Goal: Task Accomplishment & Management: Use online tool/utility

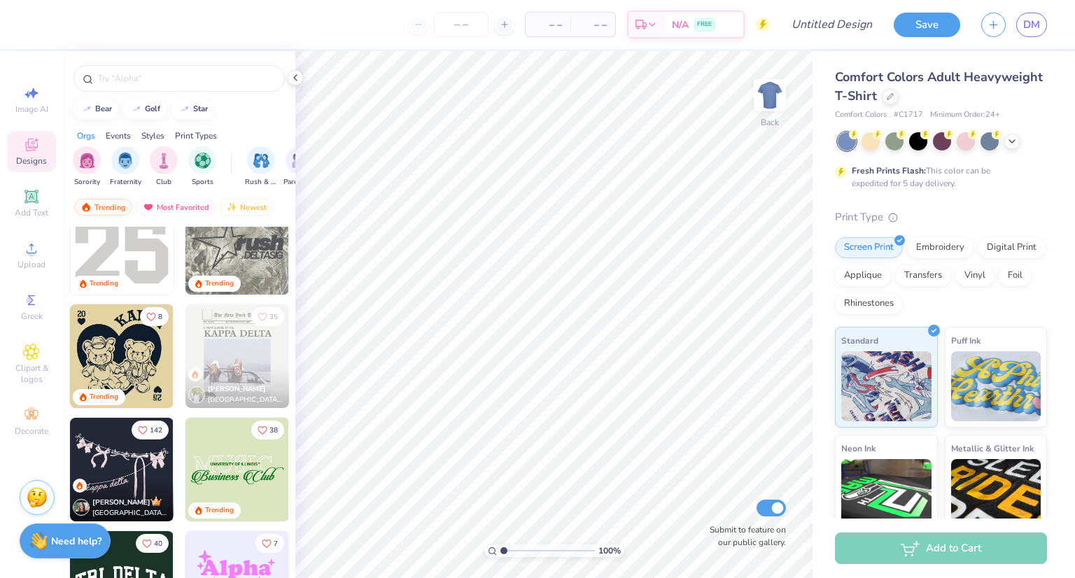
scroll to position [2536, 0]
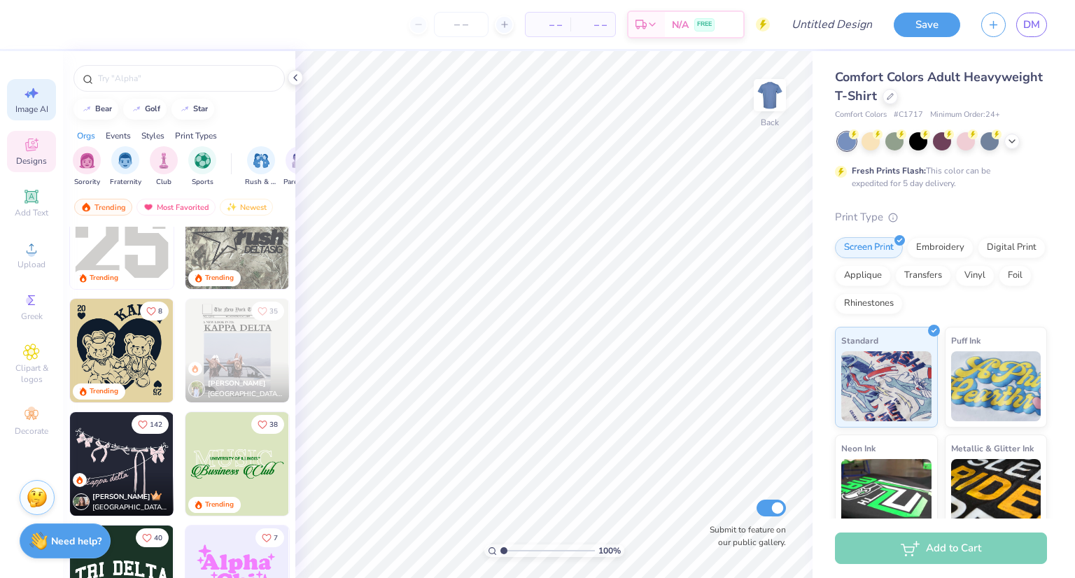
click at [31, 99] on icon at bounding box center [31, 93] width 17 height 17
select select "4"
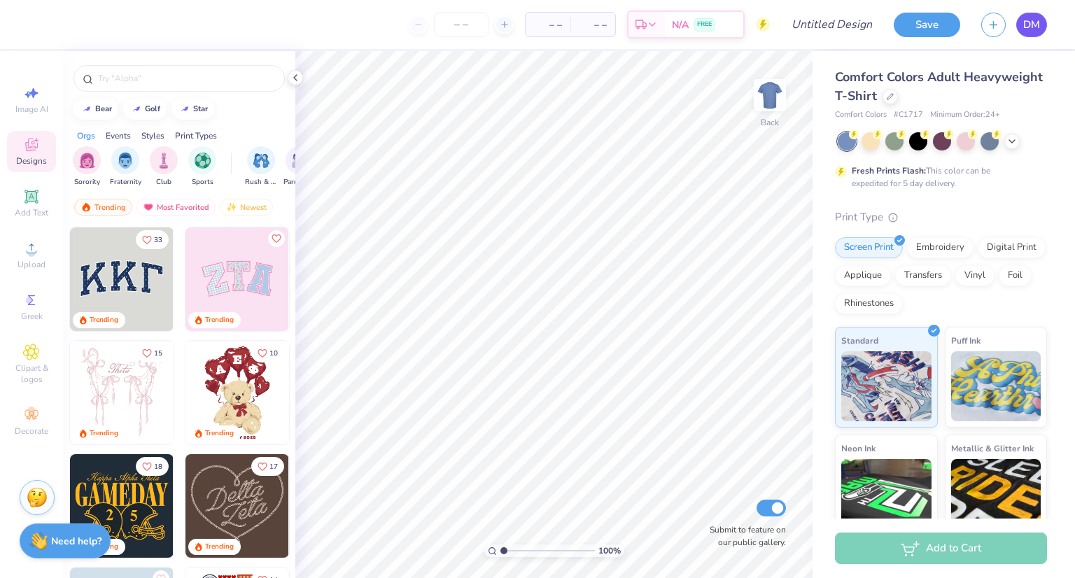
click at [1039, 20] on span "DM" at bounding box center [1031, 25] width 17 height 16
click at [127, 162] on img "filter for Fraternity" at bounding box center [125, 159] width 15 height 16
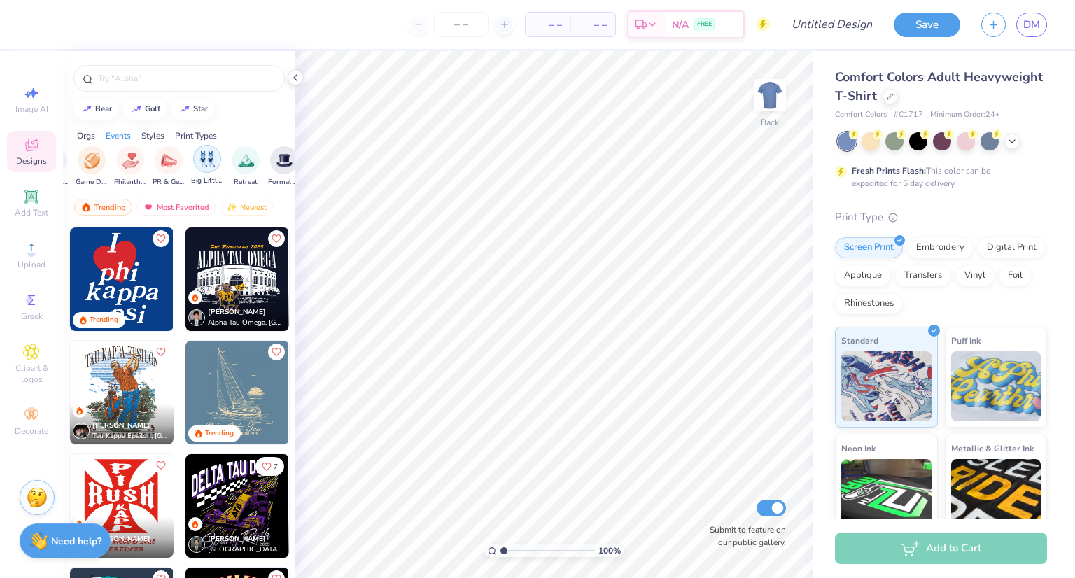
scroll to position [0, 248]
click at [243, 159] on img "filter for Retreat" at bounding box center [244, 159] width 16 height 16
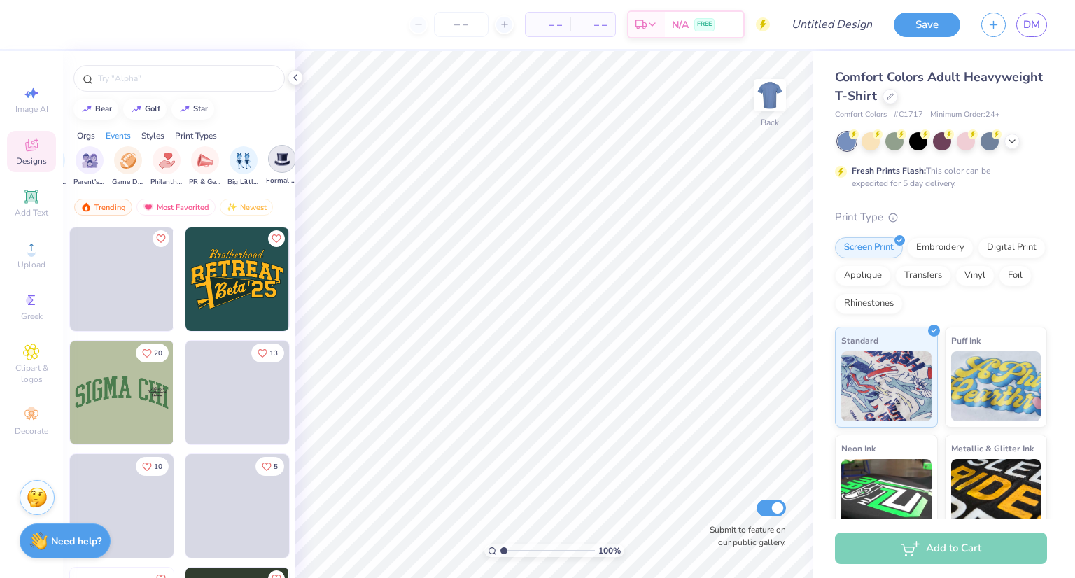
click at [278, 158] on img "filter for Formal & Semi" at bounding box center [282, 159] width 16 height 16
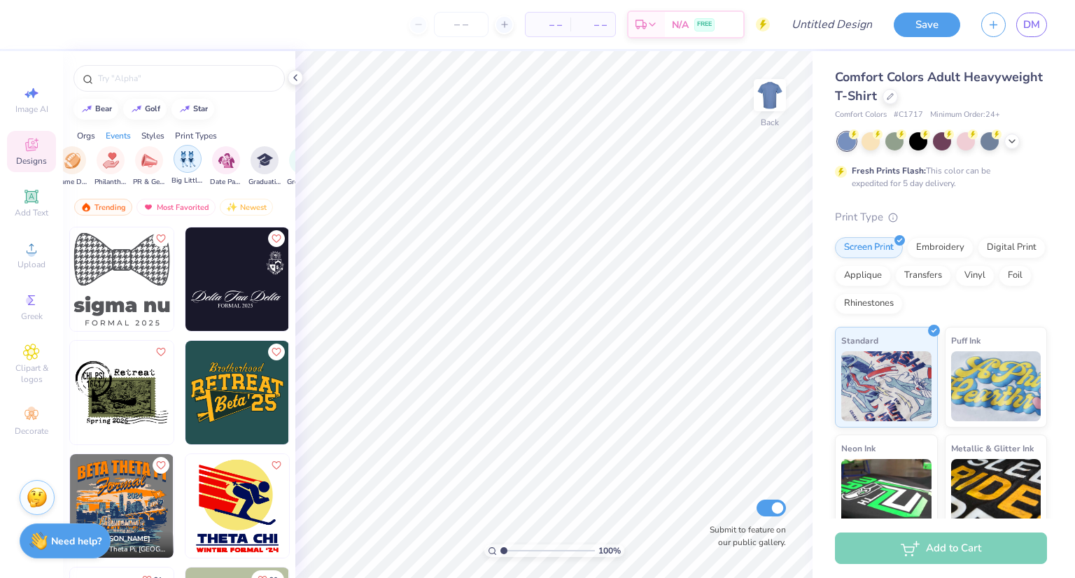
scroll to position [0, 344]
click at [222, 159] on img "filter for Date Parties & Socials" at bounding box center [226, 159] width 16 height 16
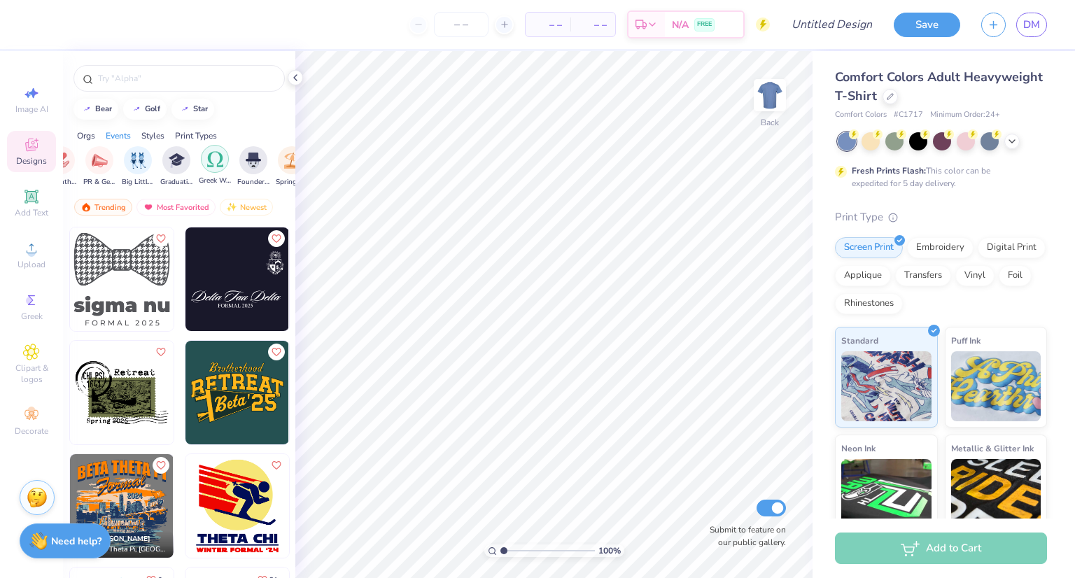
click at [218, 159] on img "filter for Greek Week" at bounding box center [215, 159] width 16 height 16
click at [174, 160] on img "filter for Classic" at bounding box center [178, 159] width 16 height 16
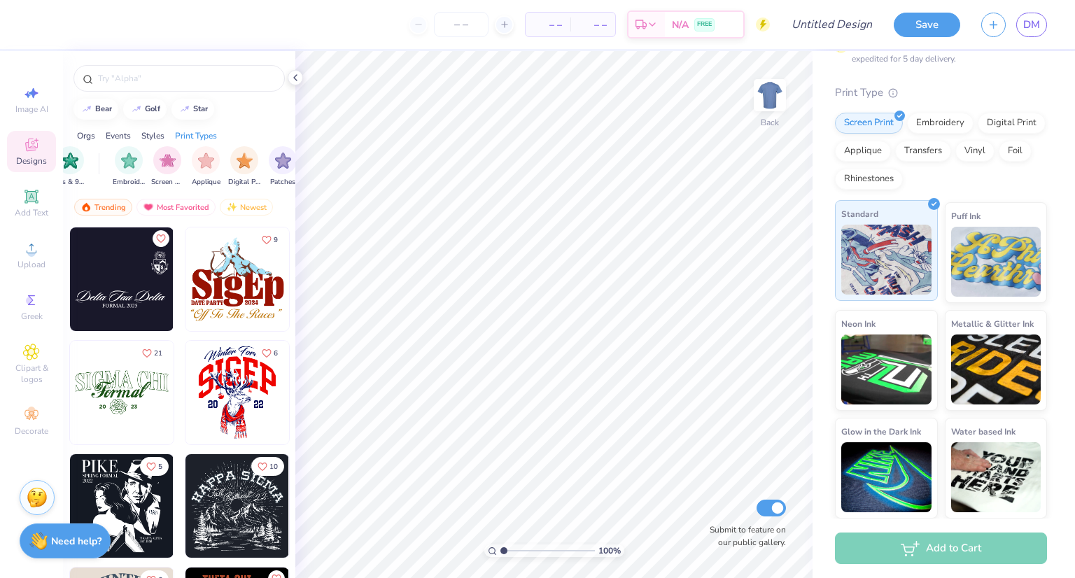
scroll to position [0, 0]
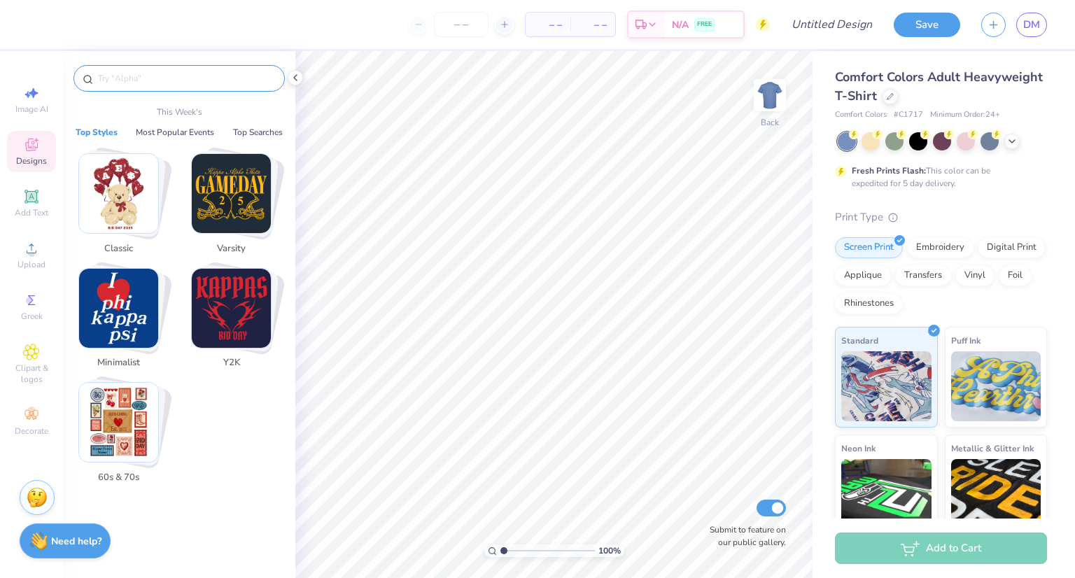
click at [180, 78] on input "text" at bounding box center [186, 78] width 179 height 14
click at [139, 219] on img "Stack Card Button Classic" at bounding box center [118, 193] width 79 height 79
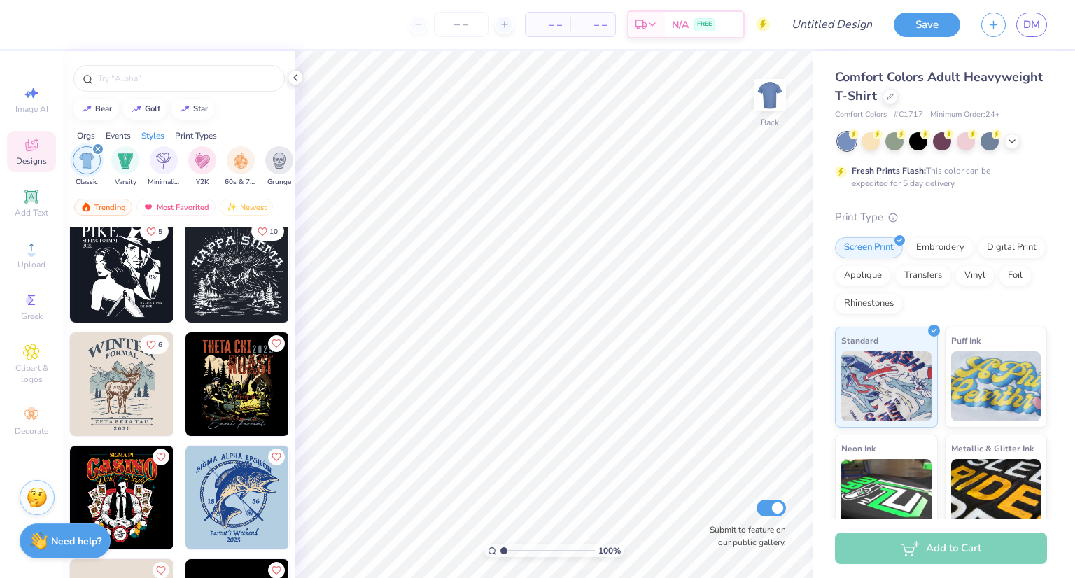
scroll to position [241, 0]
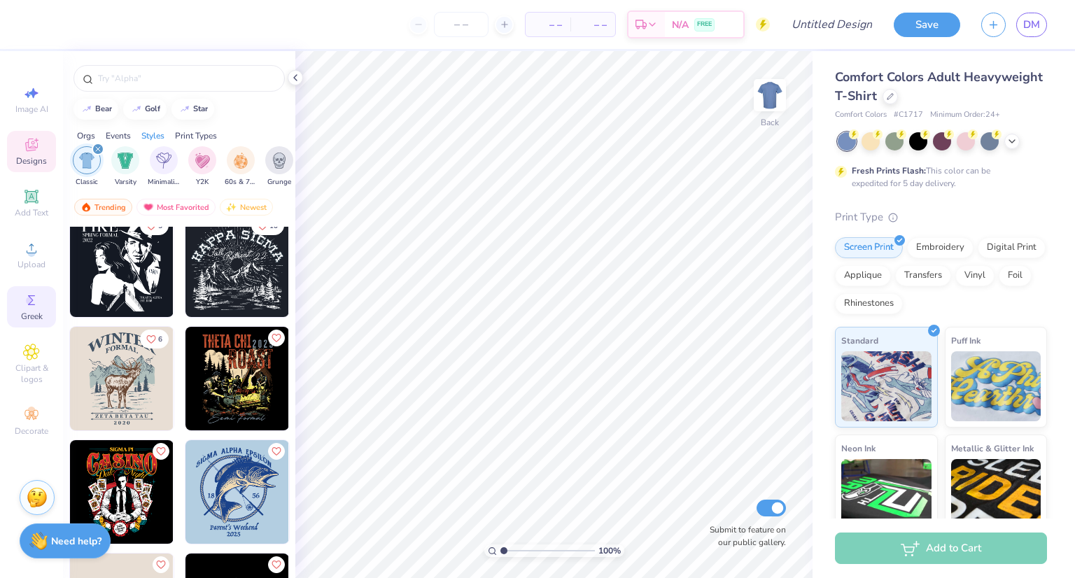
click at [34, 300] on icon at bounding box center [31, 300] width 17 height 17
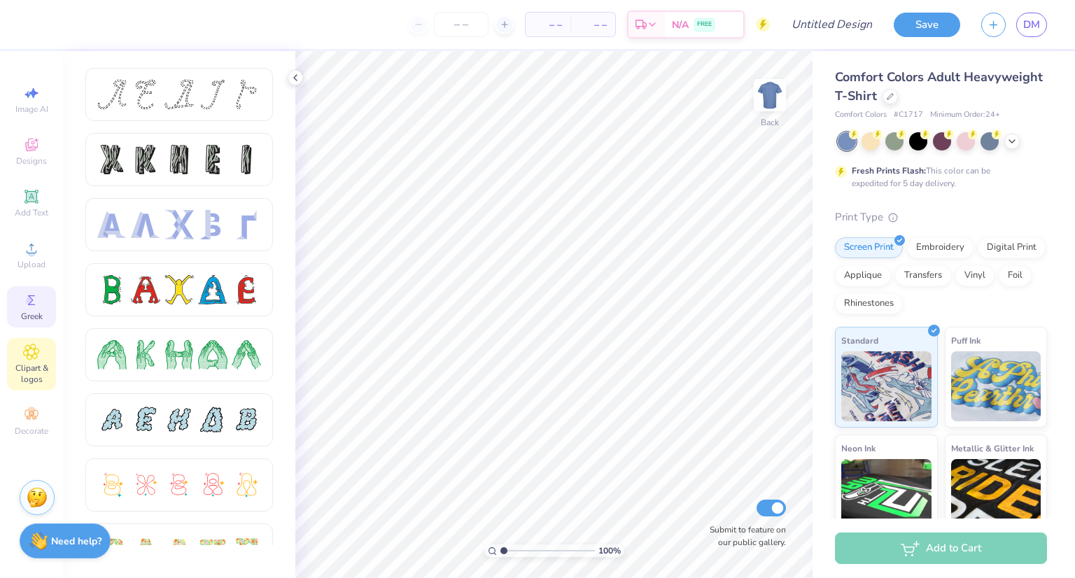
click at [36, 359] on icon at bounding box center [31, 352] width 16 height 17
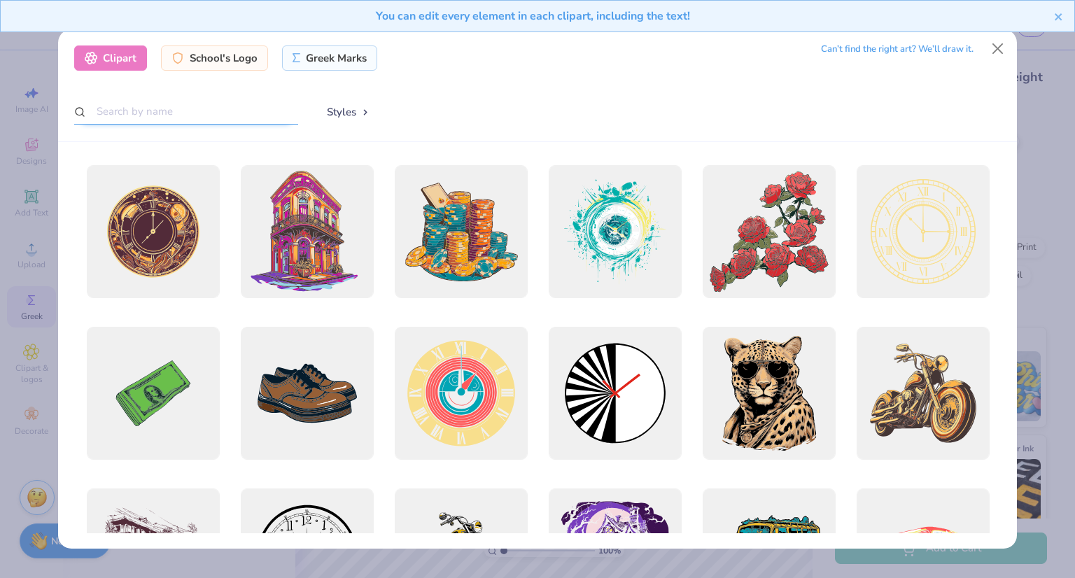
click at [157, 101] on input "text" at bounding box center [186, 112] width 224 height 26
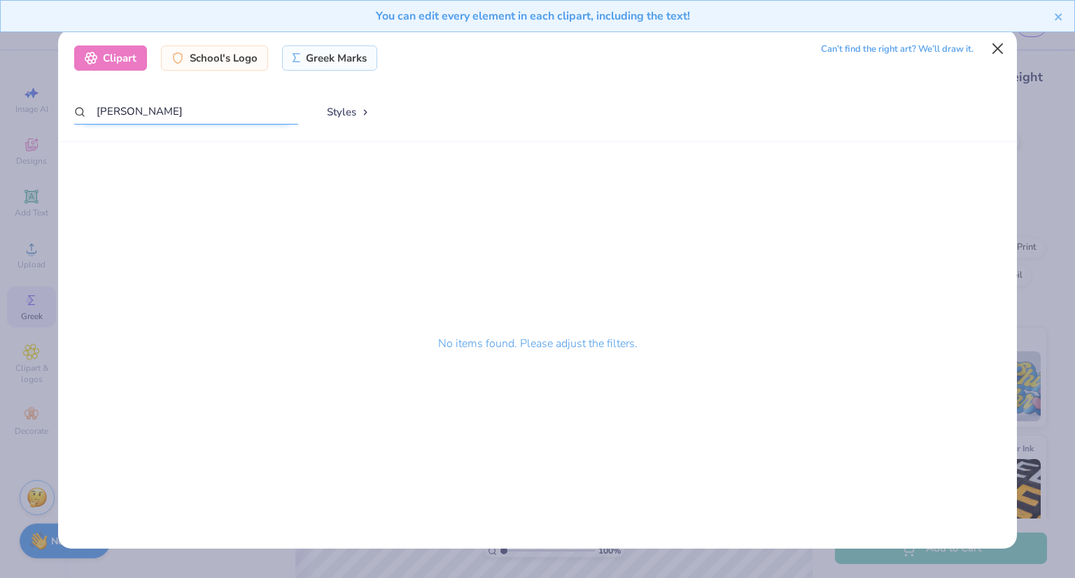
type input "[PERSON_NAME]"
click at [995, 48] on button "Close" at bounding box center [997, 49] width 27 height 27
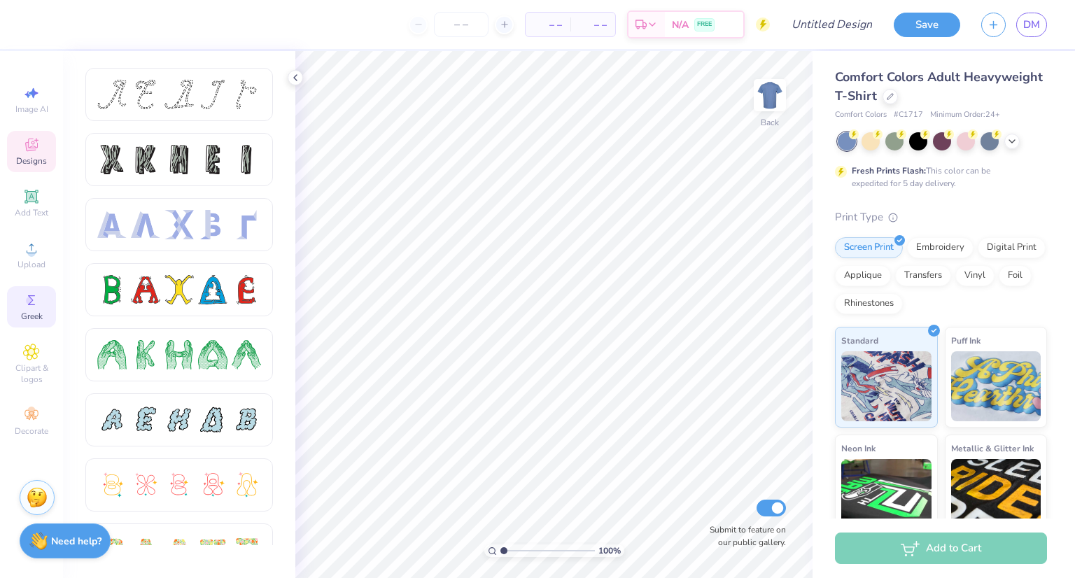
click at [35, 158] on span "Designs" at bounding box center [31, 160] width 31 height 11
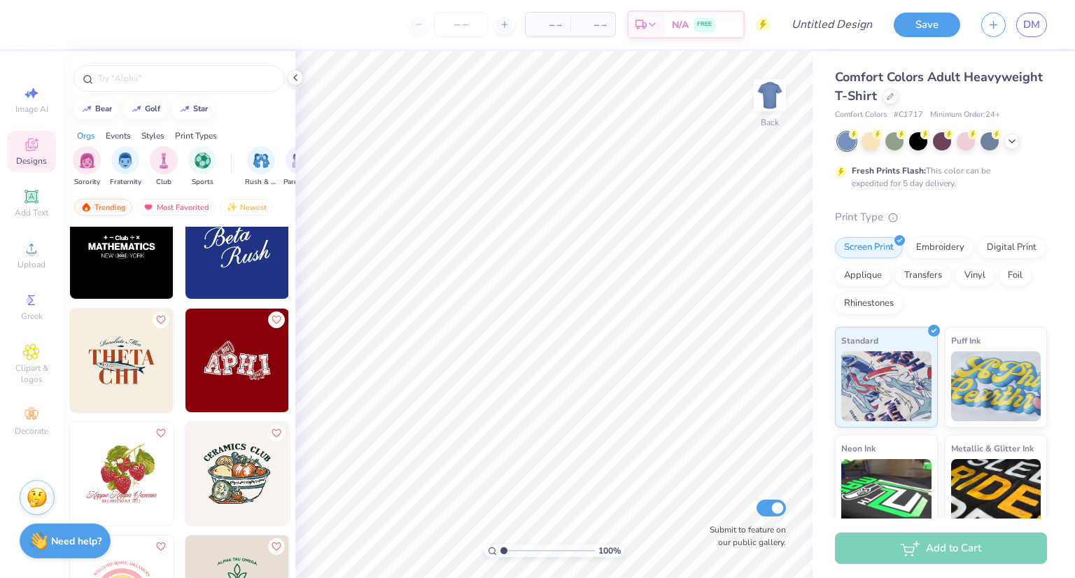
scroll to position [5807, 0]
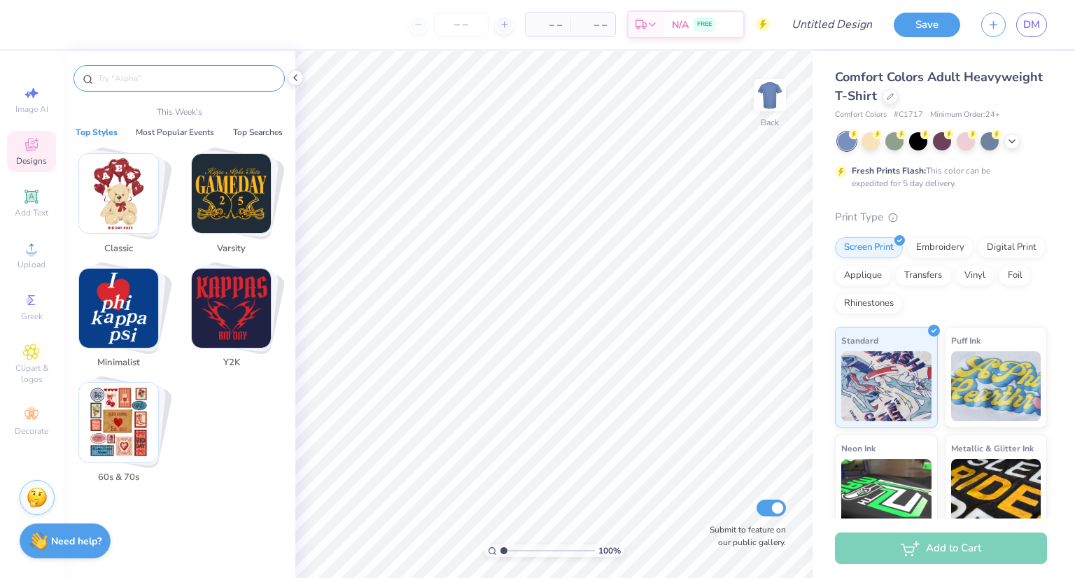
click at [125, 79] on input "text" at bounding box center [186, 78] width 179 height 14
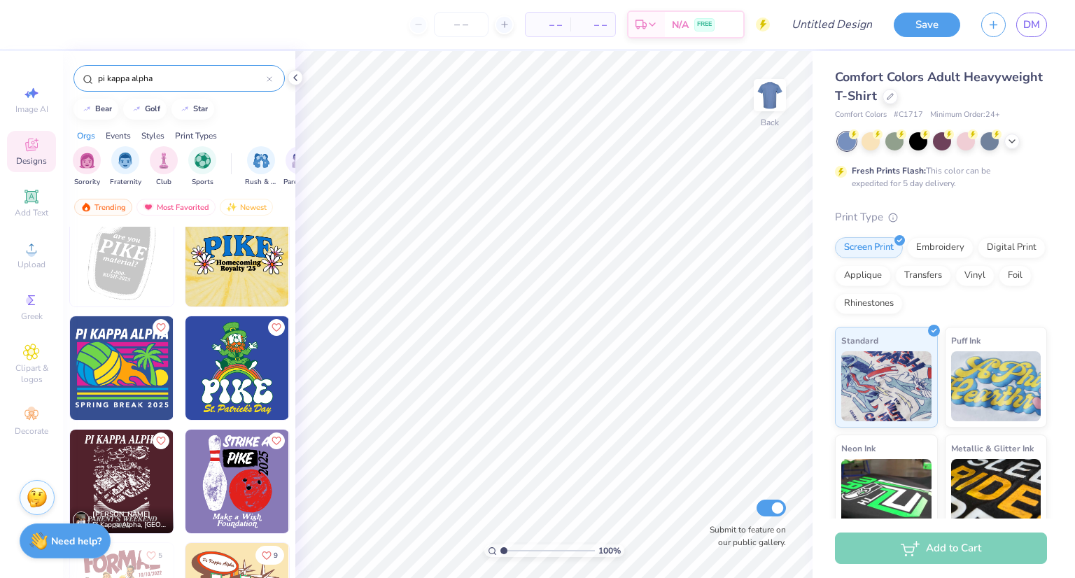
scroll to position [2544, 0]
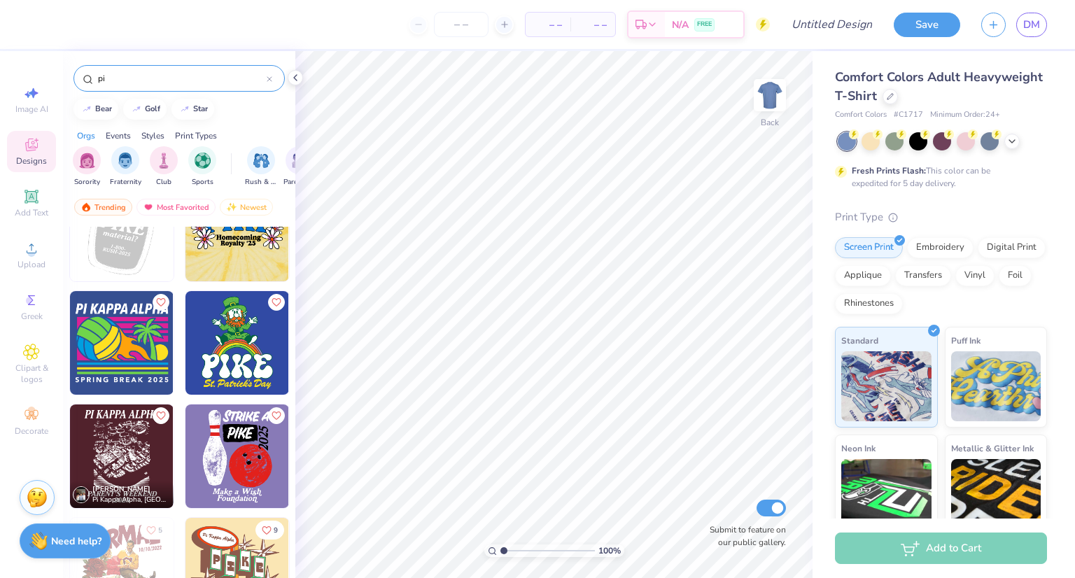
type input "p"
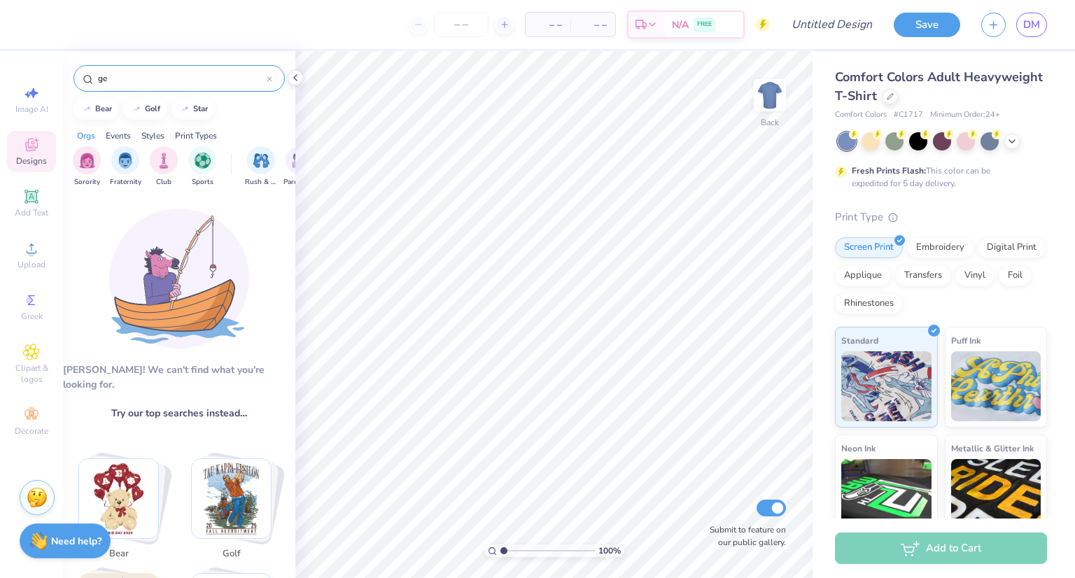
type input "g"
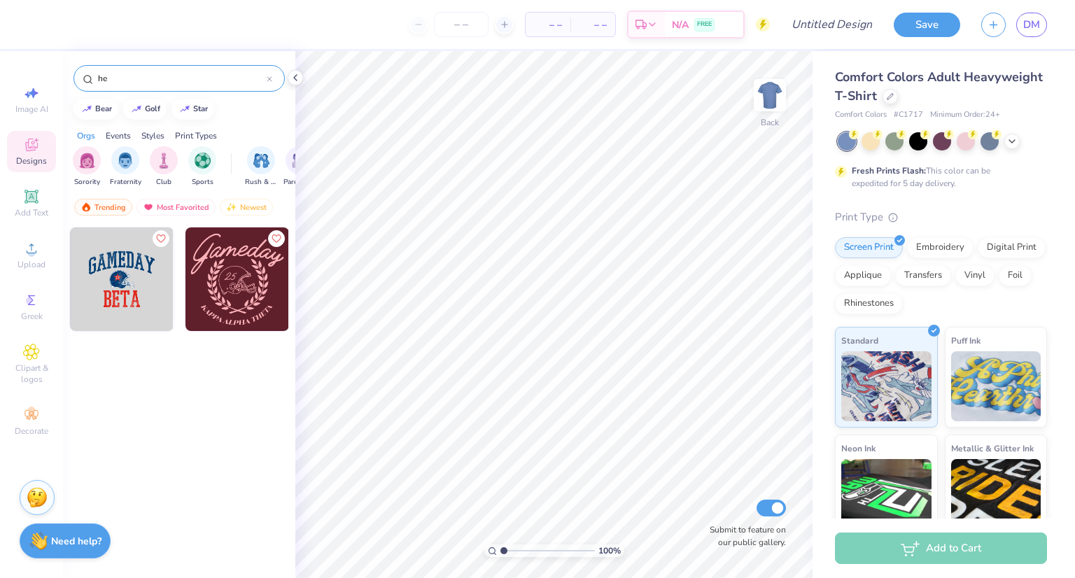
type input "h"
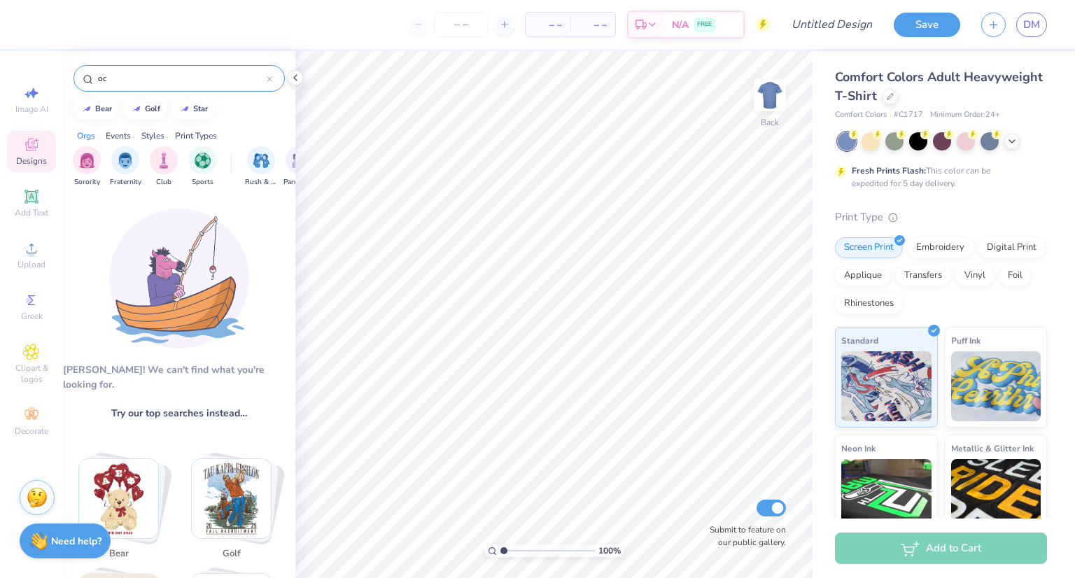
type input "o"
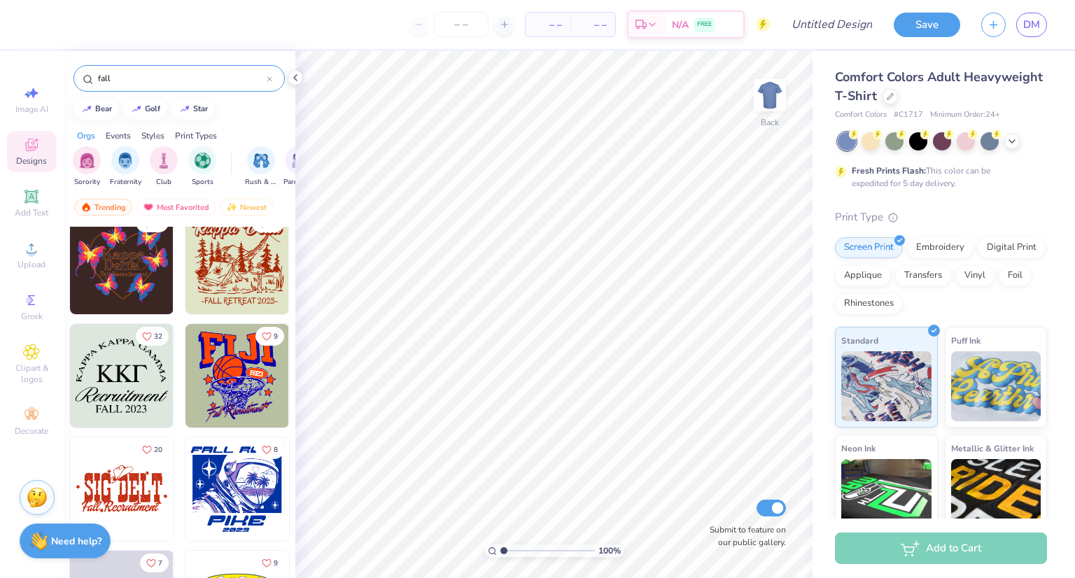
scroll to position [11808, 0]
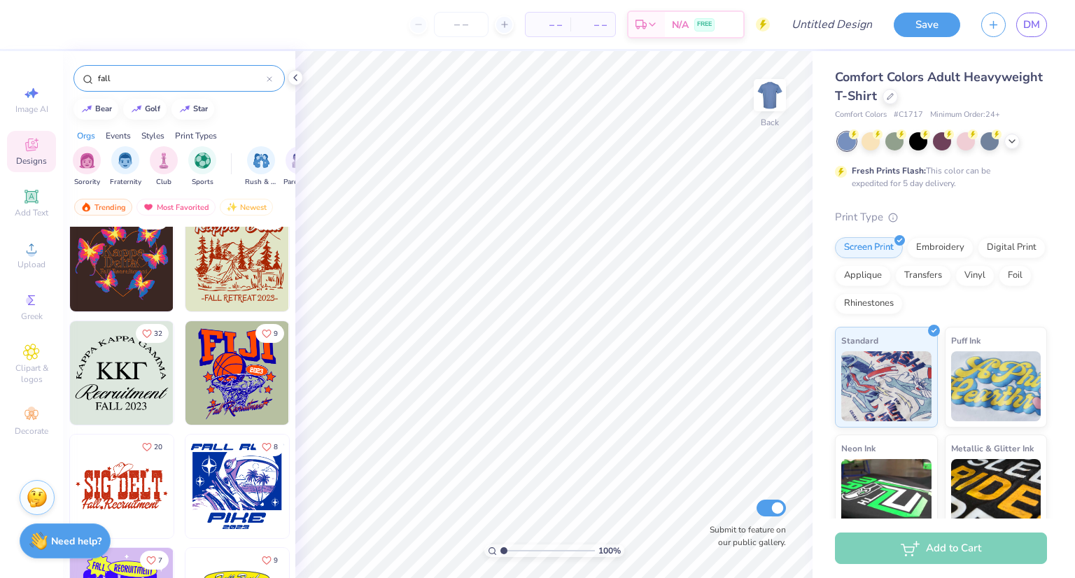
type input "fall"
click at [196, 71] on div "fall" at bounding box center [178, 78] width 211 height 27
click at [269, 76] on icon at bounding box center [270, 79] width 6 height 6
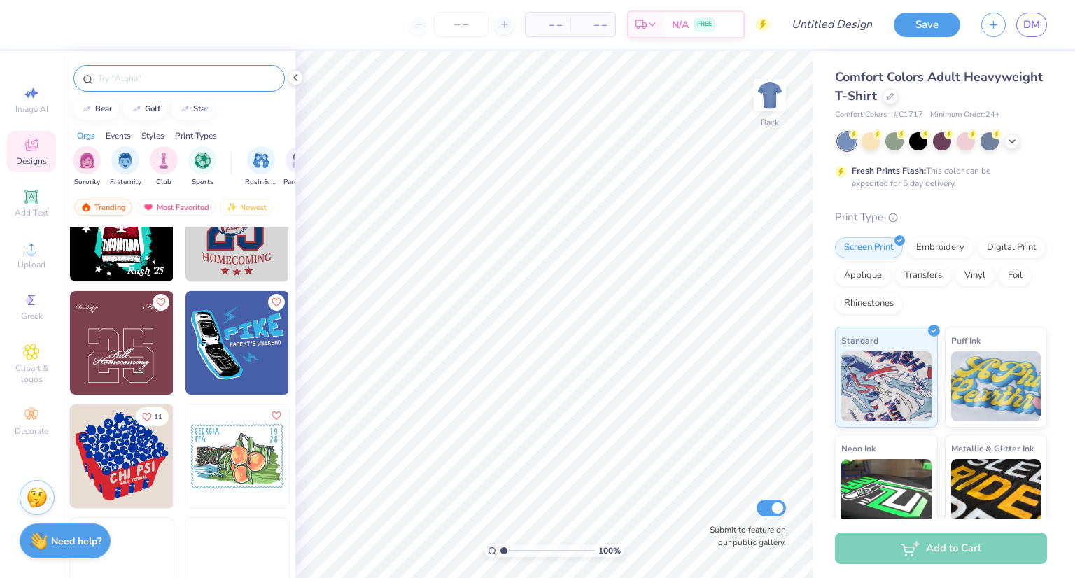
scroll to position [8212, 0]
click at [217, 80] on input "text" at bounding box center [186, 78] width 179 height 14
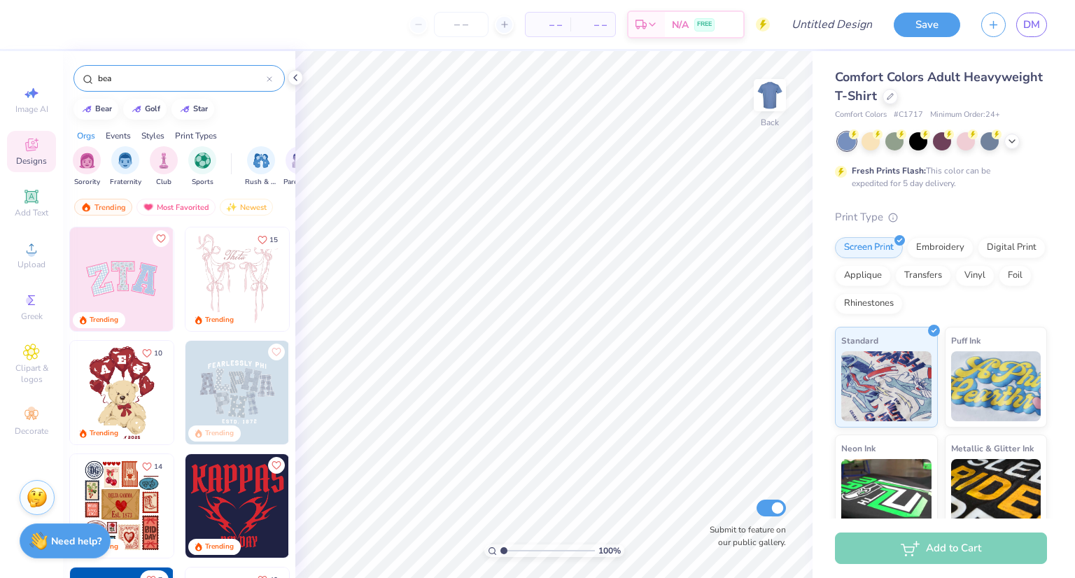
type input "bear"
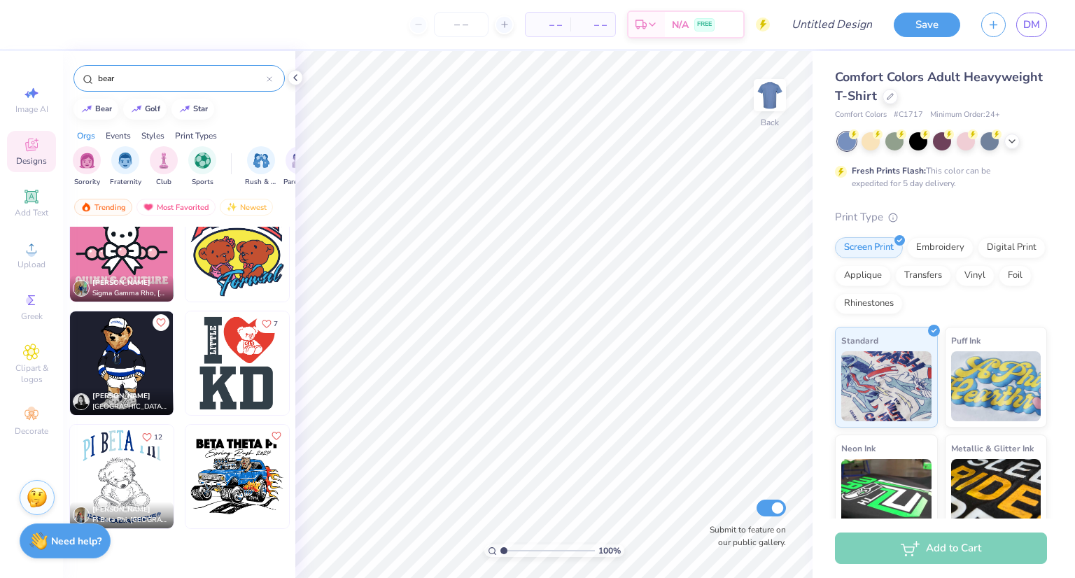
scroll to position [0, 0]
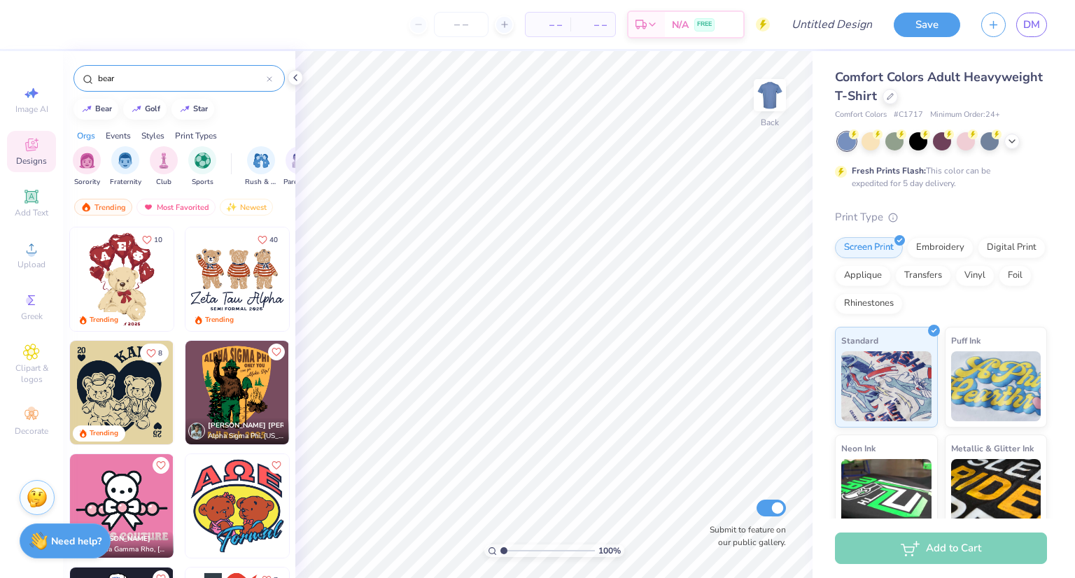
click at [269, 77] on icon at bounding box center [270, 79] width 6 height 6
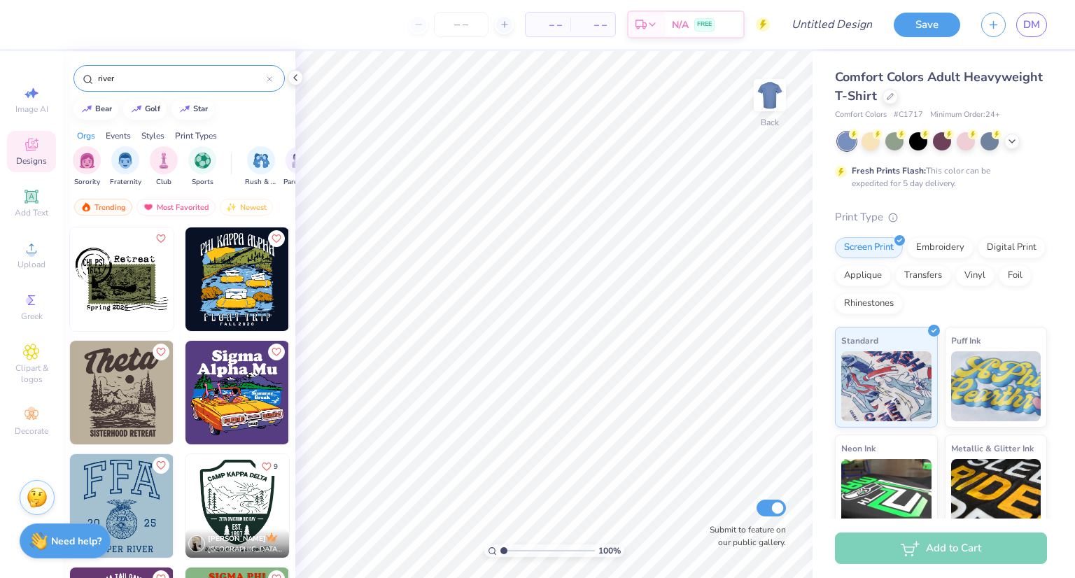
type input "river"
click at [245, 266] on img at bounding box center [237, 279] width 104 height 104
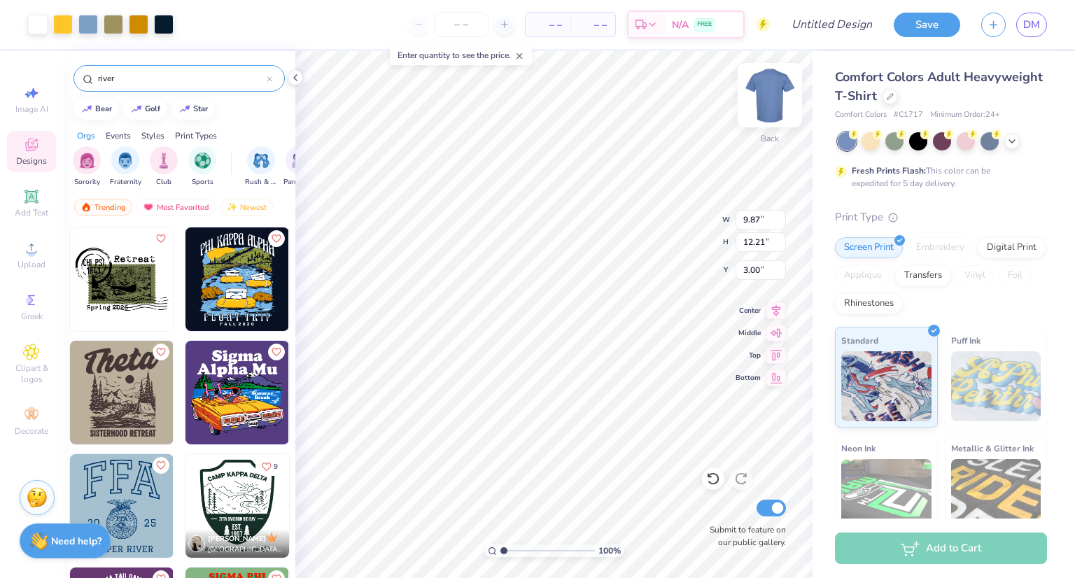
click at [782, 110] on img at bounding box center [770, 95] width 56 height 56
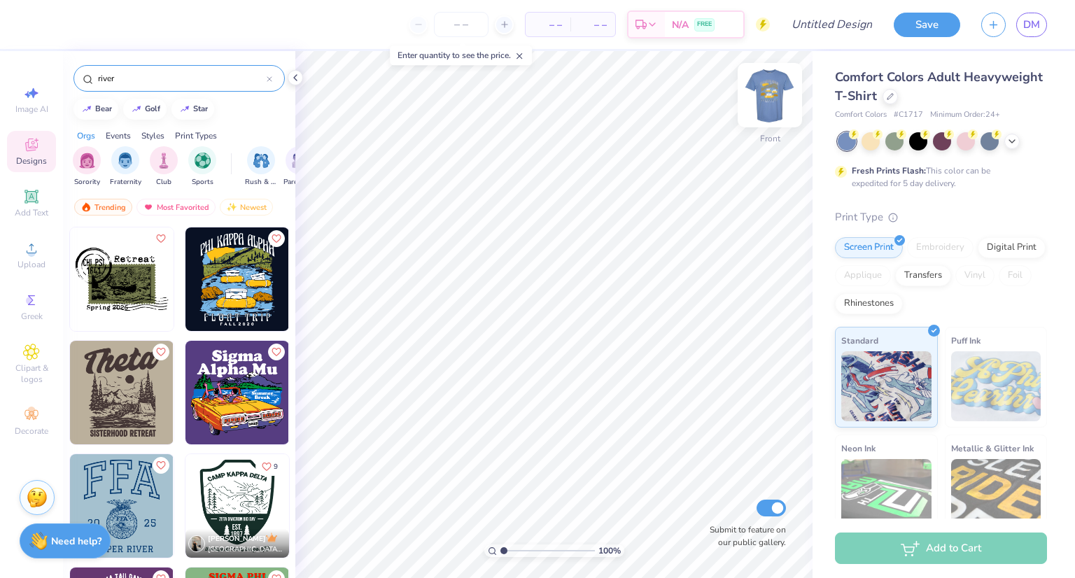
click at [769, 92] on img at bounding box center [770, 95] width 56 height 56
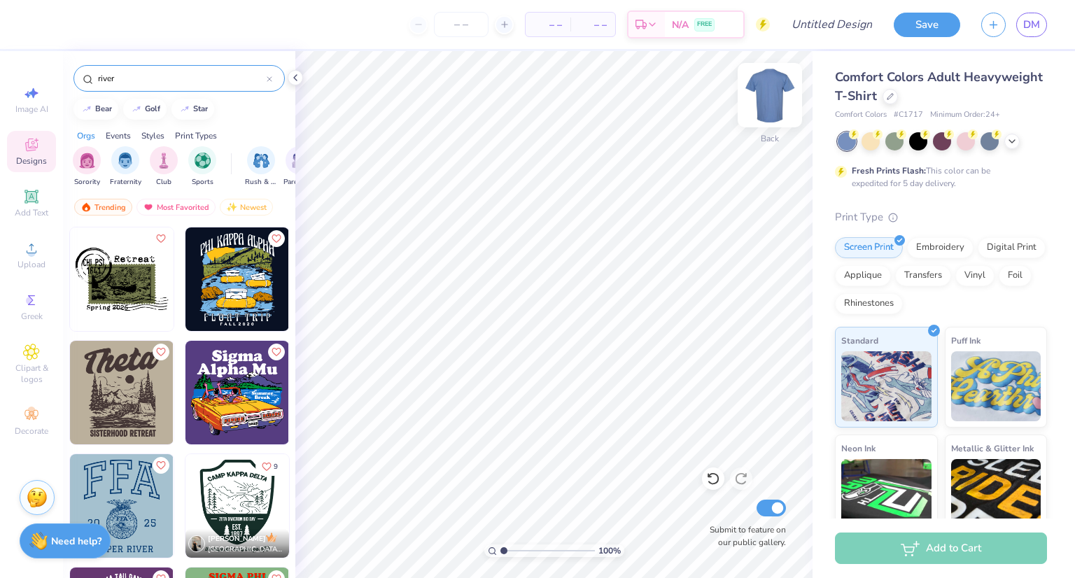
click at [772, 104] on img at bounding box center [770, 95] width 56 height 56
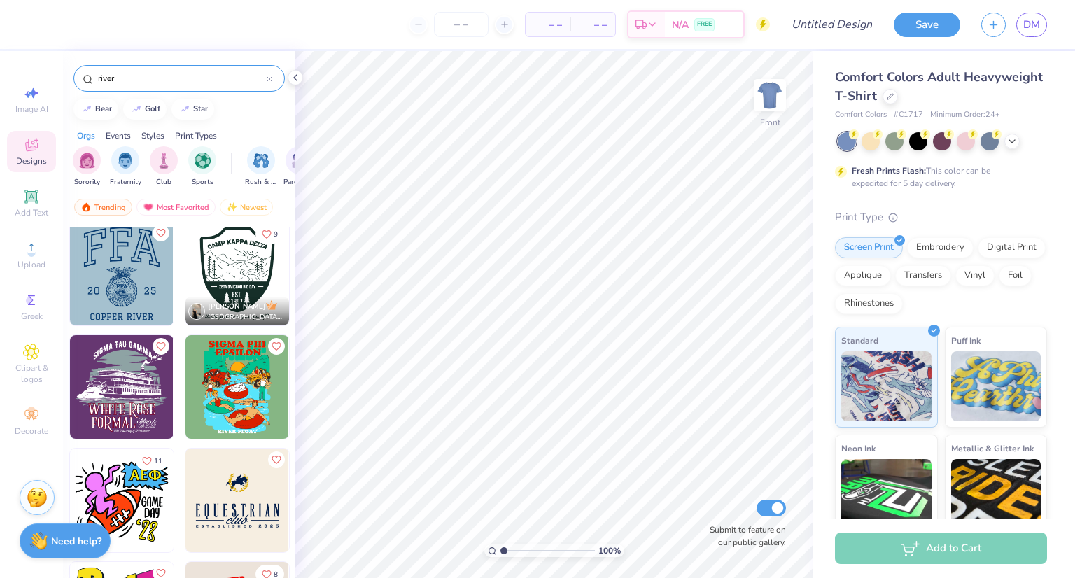
scroll to position [234, 0]
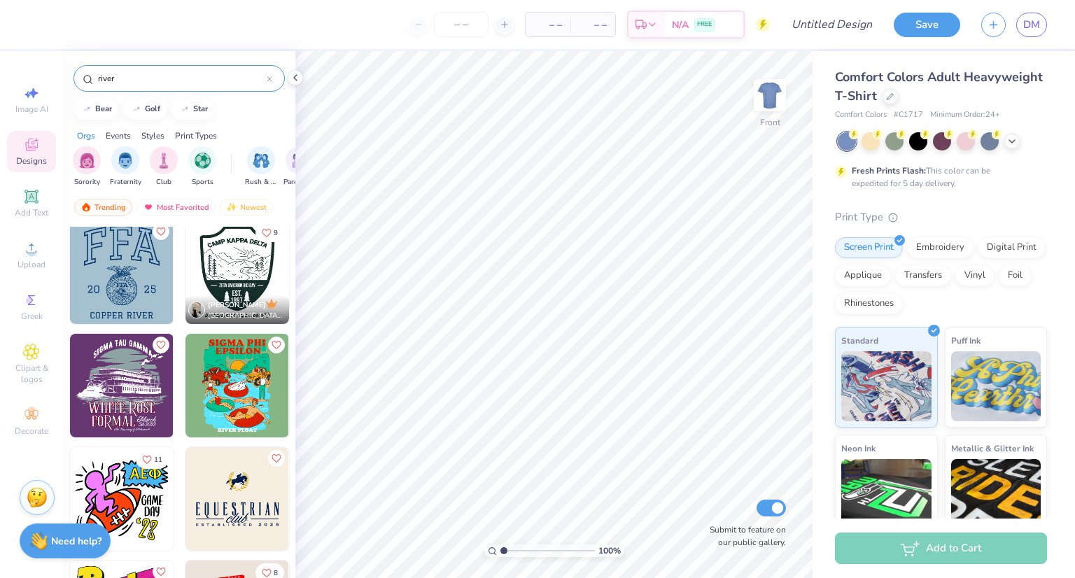
click at [228, 383] on img at bounding box center [237, 386] width 104 height 104
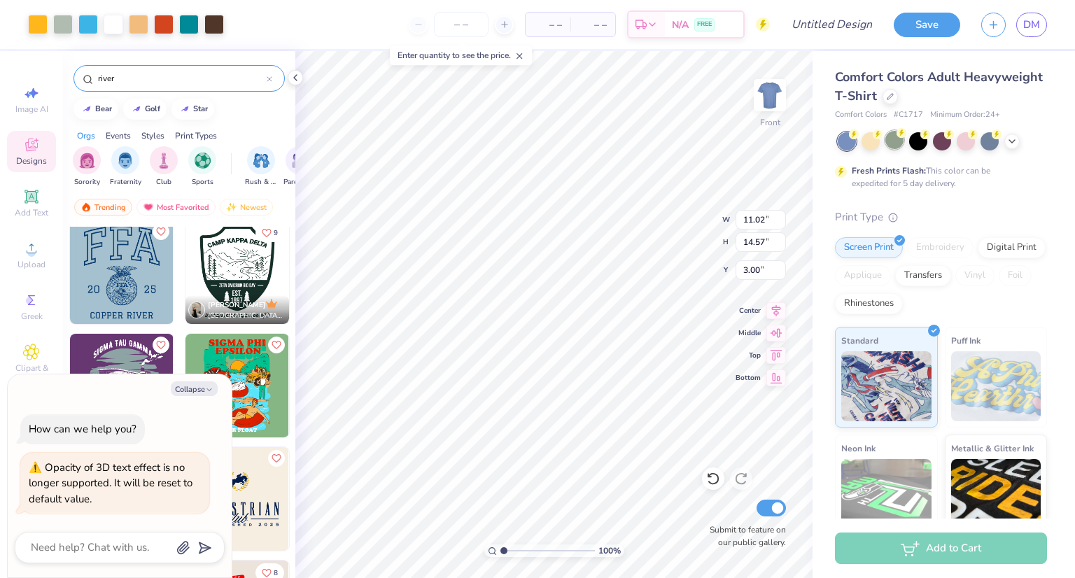
click at [895, 138] on div at bounding box center [894, 140] width 18 height 18
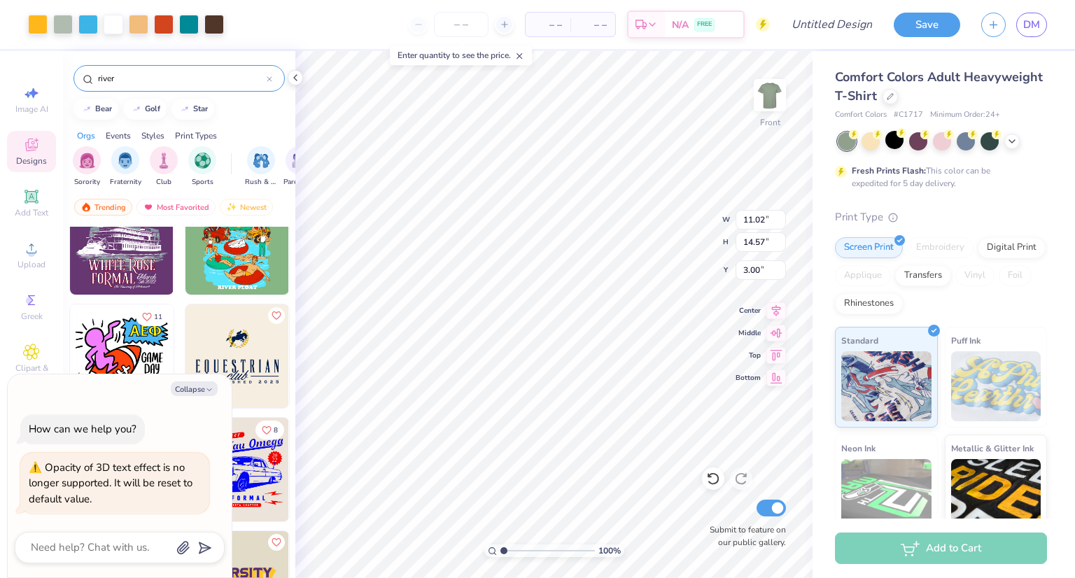
scroll to position [378, 0]
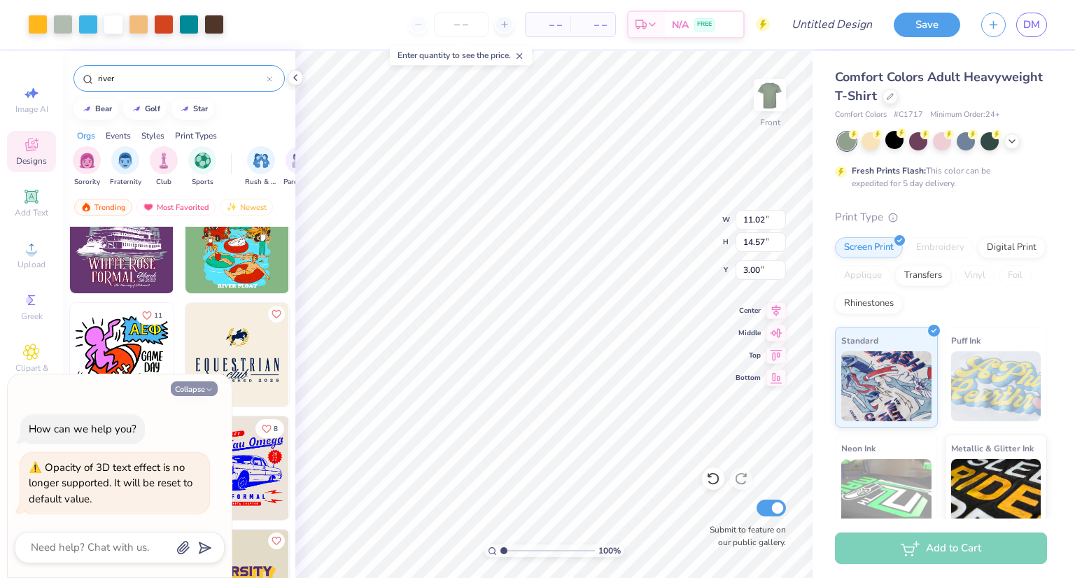
click at [210, 387] on icon "button" at bounding box center [209, 390] width 8 height 8
type textarea "x"
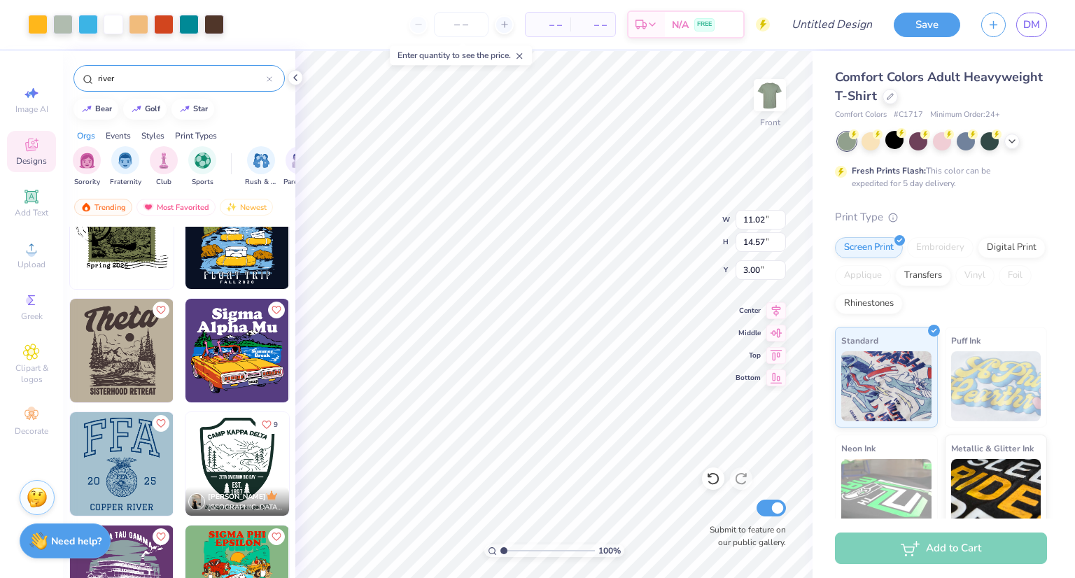
scroll to position [0, 0]
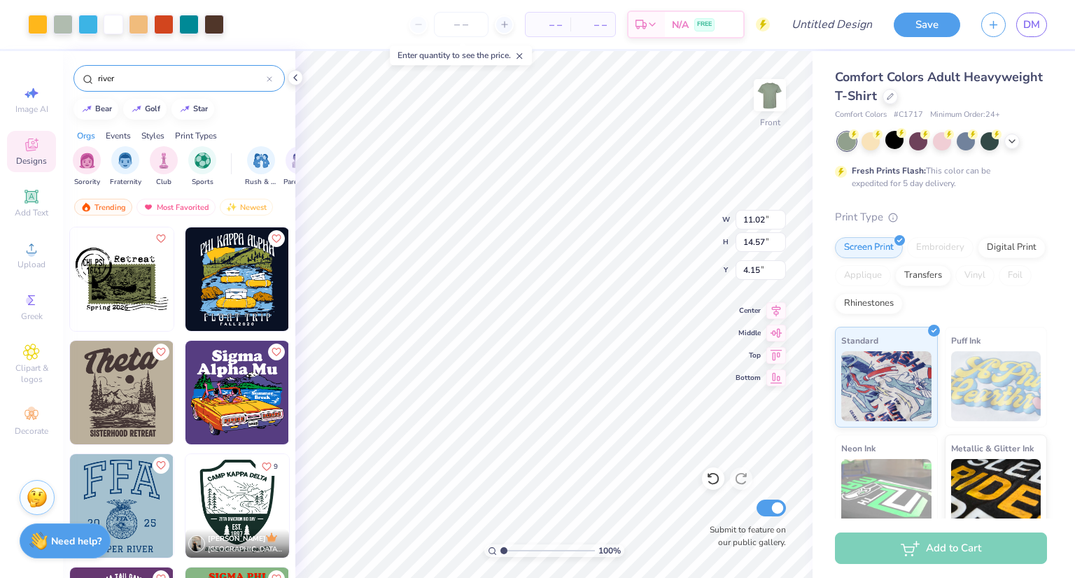
type input "4.15"
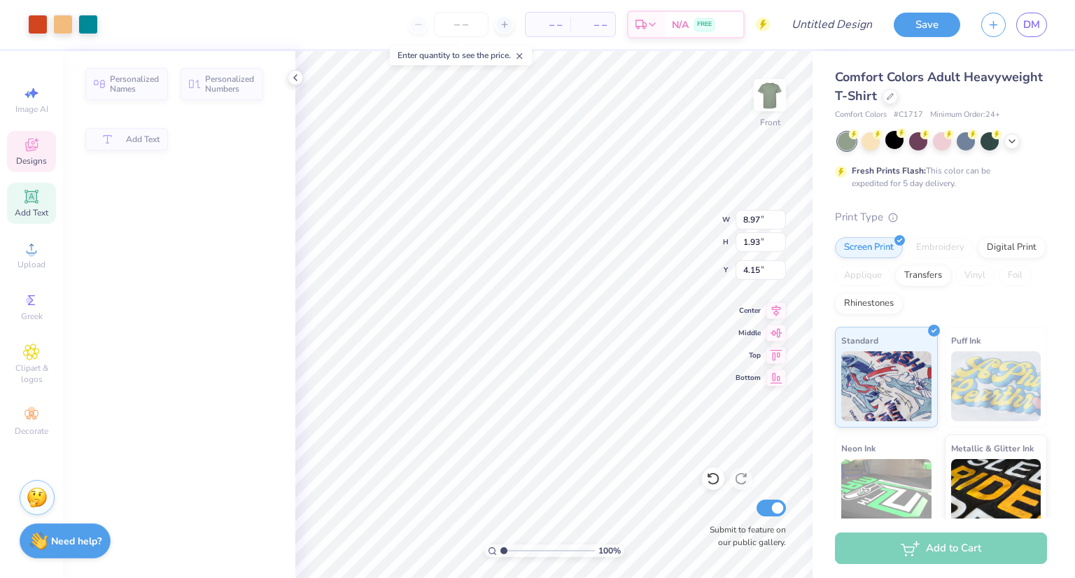
type input "8.97"
type input "1.93"
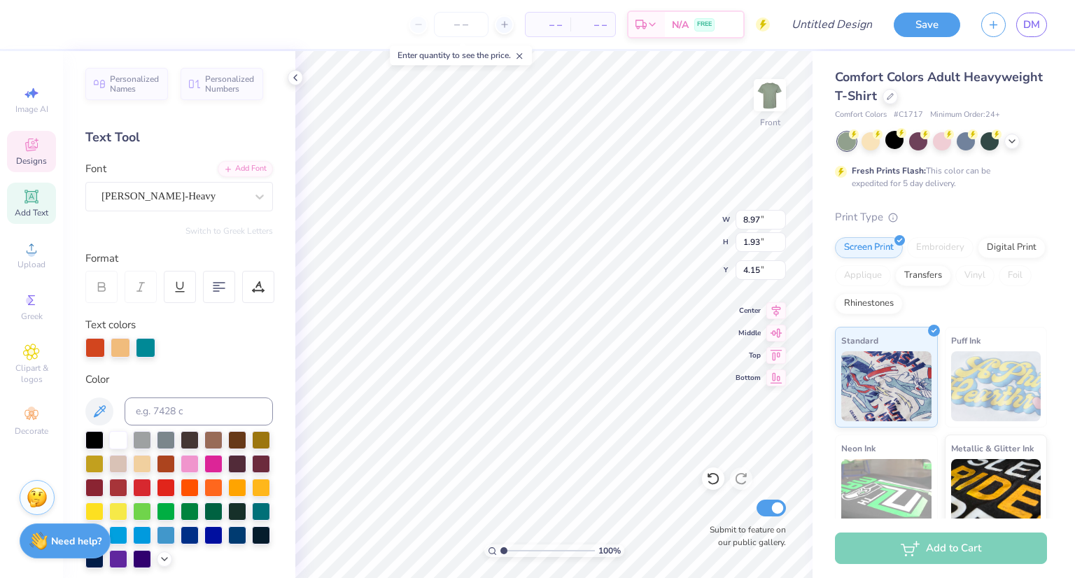
click at [28, 213] on span "Add Text" at bounding box center [32, 212] width 34 height 11
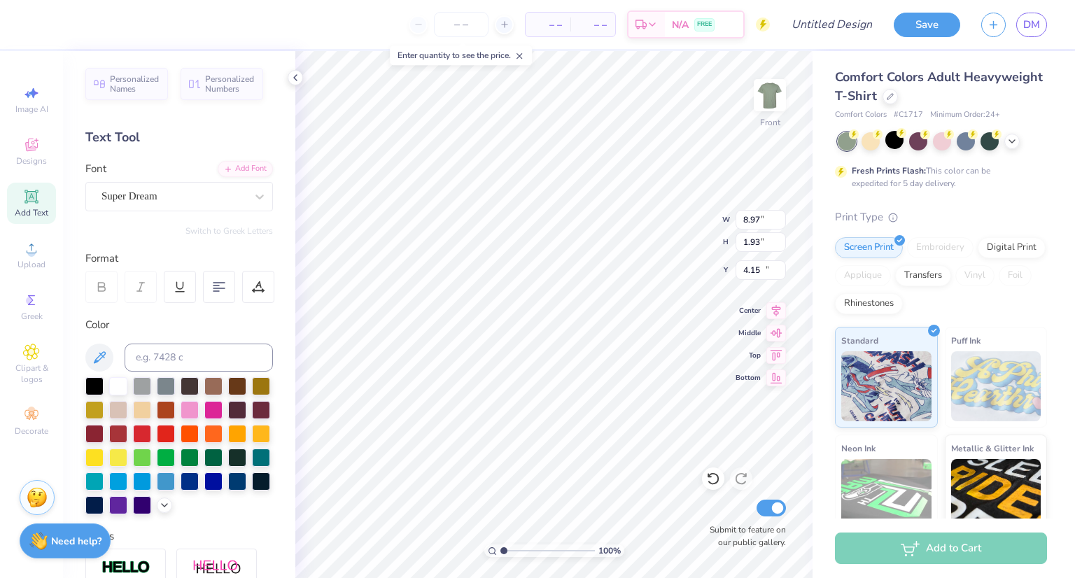
type input "5.69"
type input "1.65"
type input "12.93"
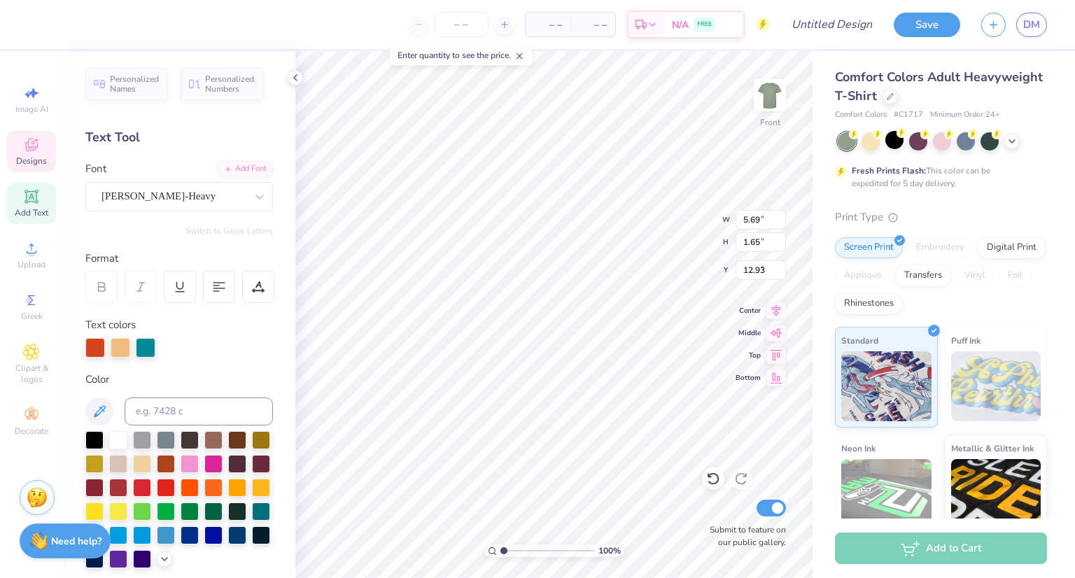
type input "8.97"
type input "1.93"
type input "4.15"
type input "7.17"
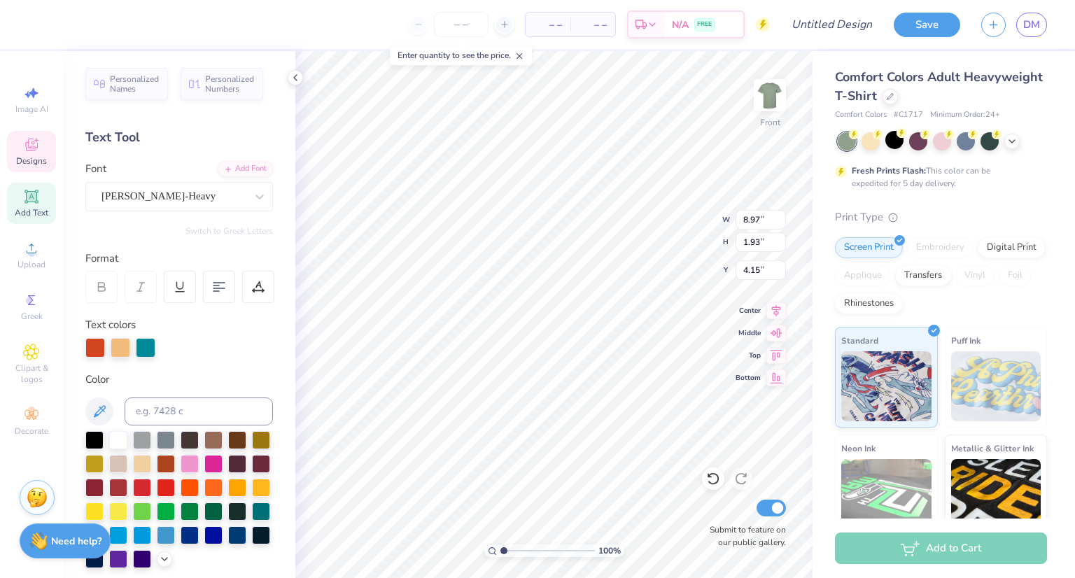
type input "1.85"
type input "5.46"
type textarea "E"
type textarea "Alpha"
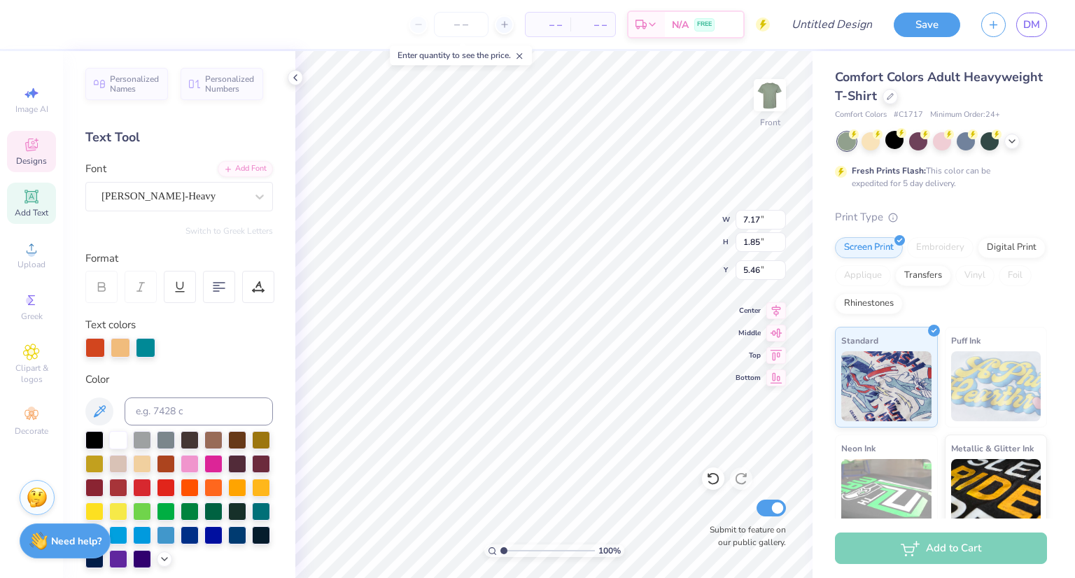
type input "8.97"
type input "1.93"
type input "4.15"
type textarea "S"
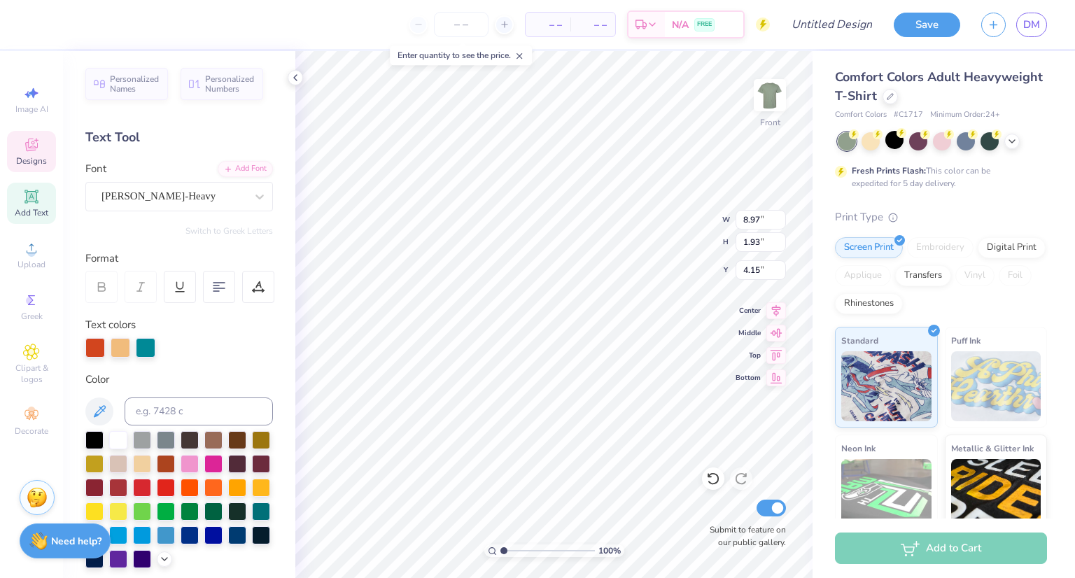
scroll to position [11, 1]
type textarea "Pi Kappa"
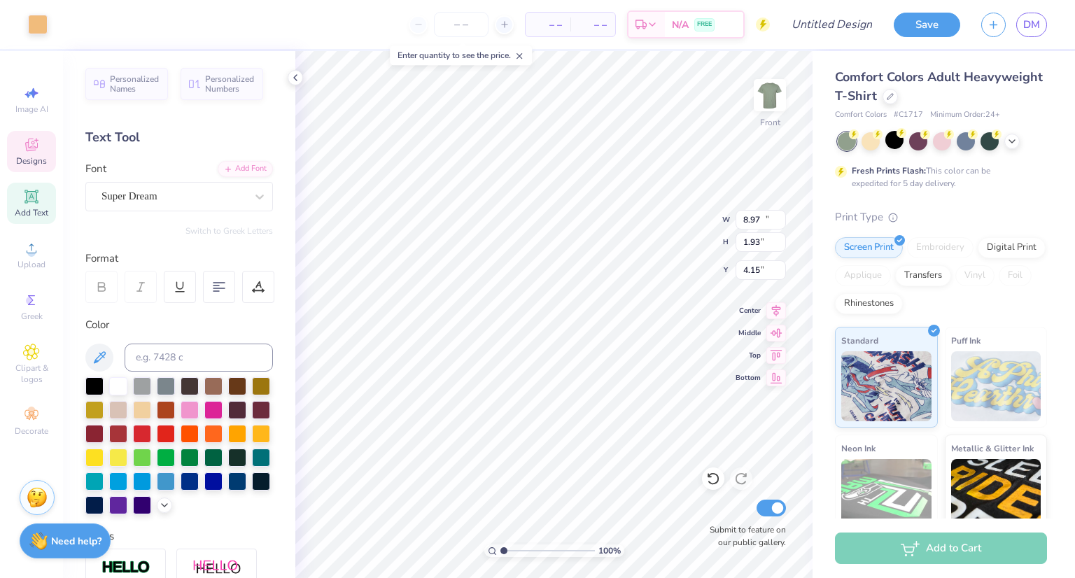
type input "10.59"
type input "8.70"
type input "8.58"
type input "5.69"
type input "1.65"
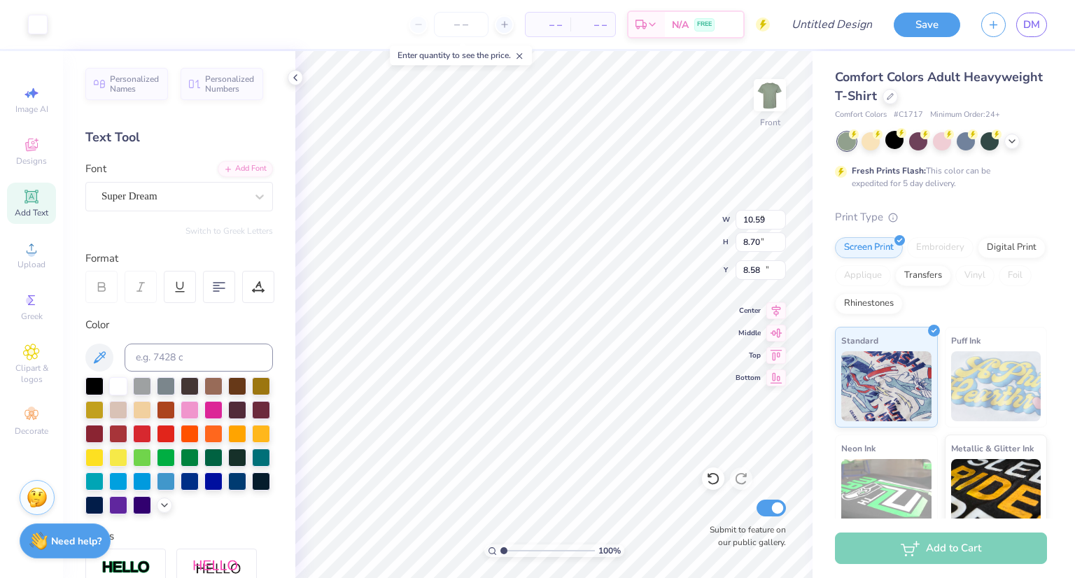
type input "16.77"
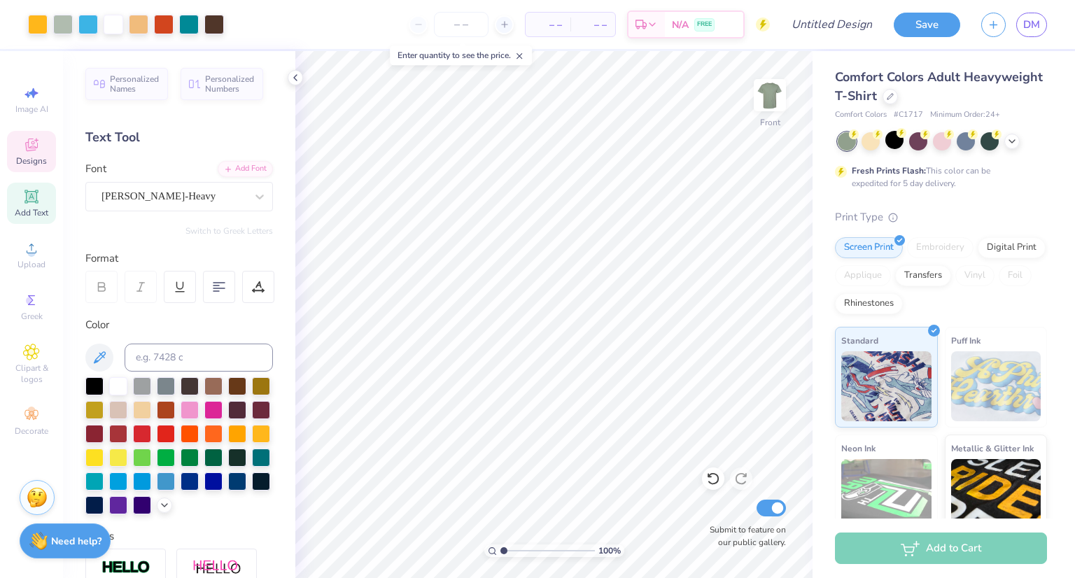
click at [50, 155] on div "Designs" at bounding box center [31, 151] width 49 height 41
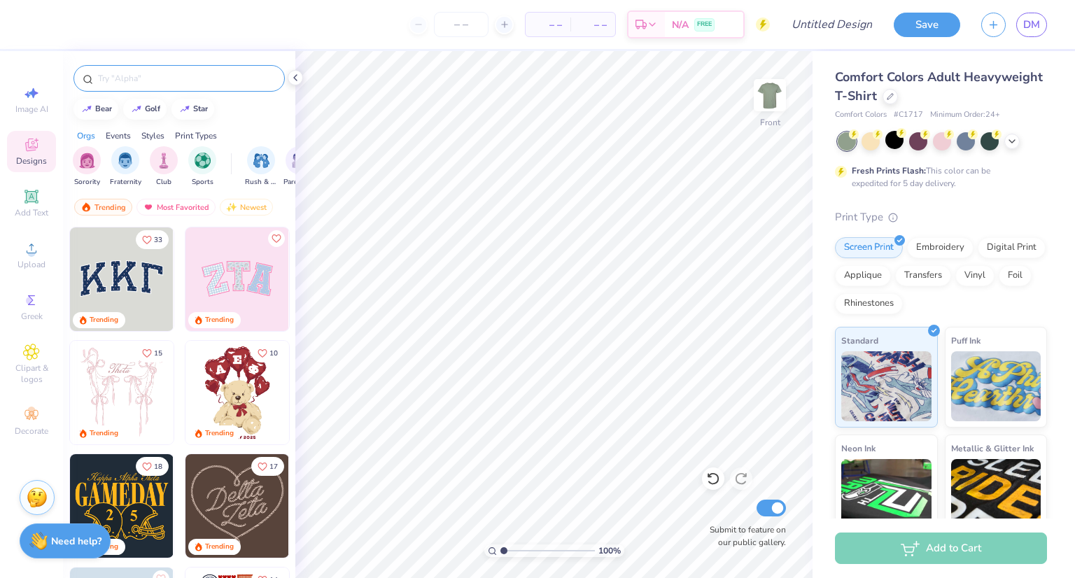
click at [199, 78] on input "text" at bounding box center [186, 78] width 179 height 14
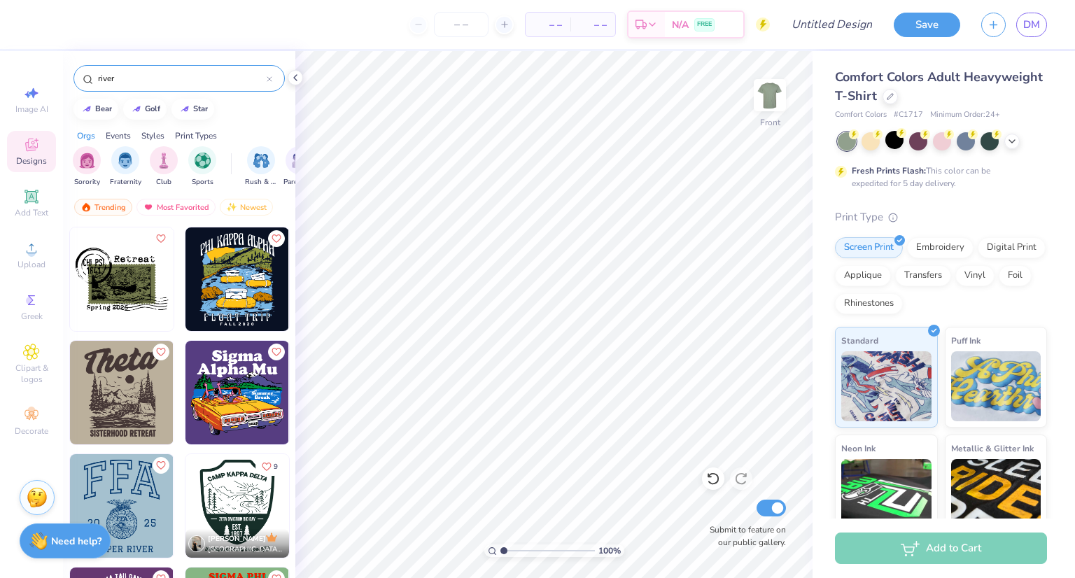
type input "river"
click at [224, 253] on img at bounding box center [237, 279] width 104 height 104
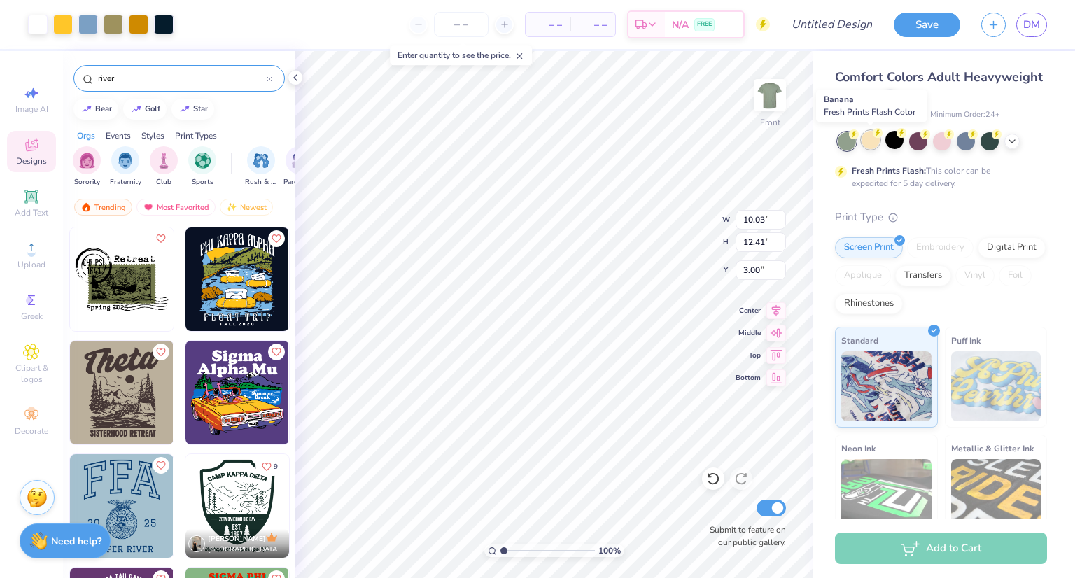
click at [875, 139] on div at bounding box center [870, 140] width 18 height 18
click at [966, 138] on div at bounding box center [965, 140] width 18 height 18
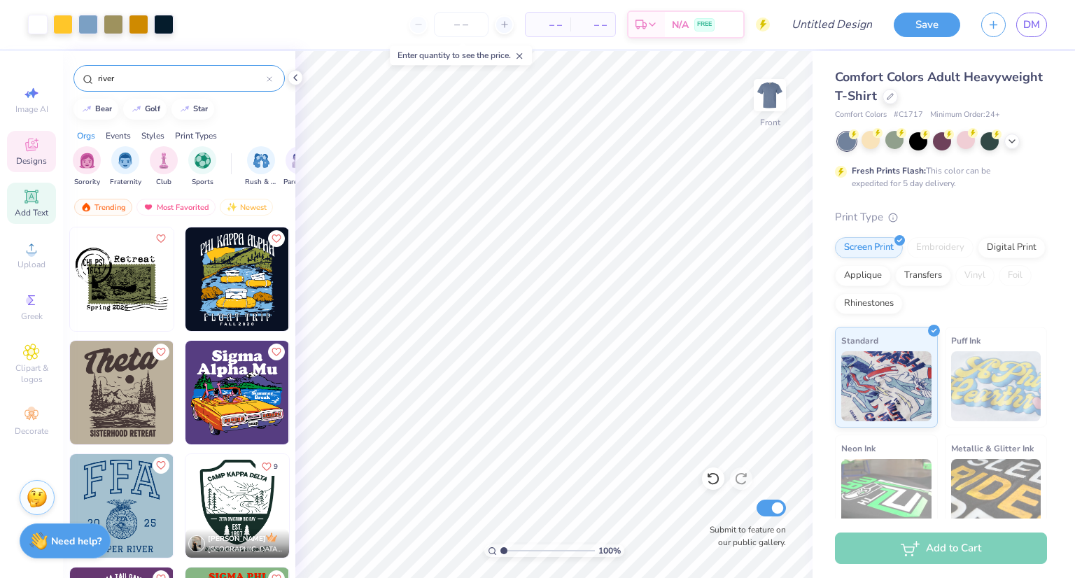
click at [35, 203] on icon at bounding box center [31, 196] width 17 height 17
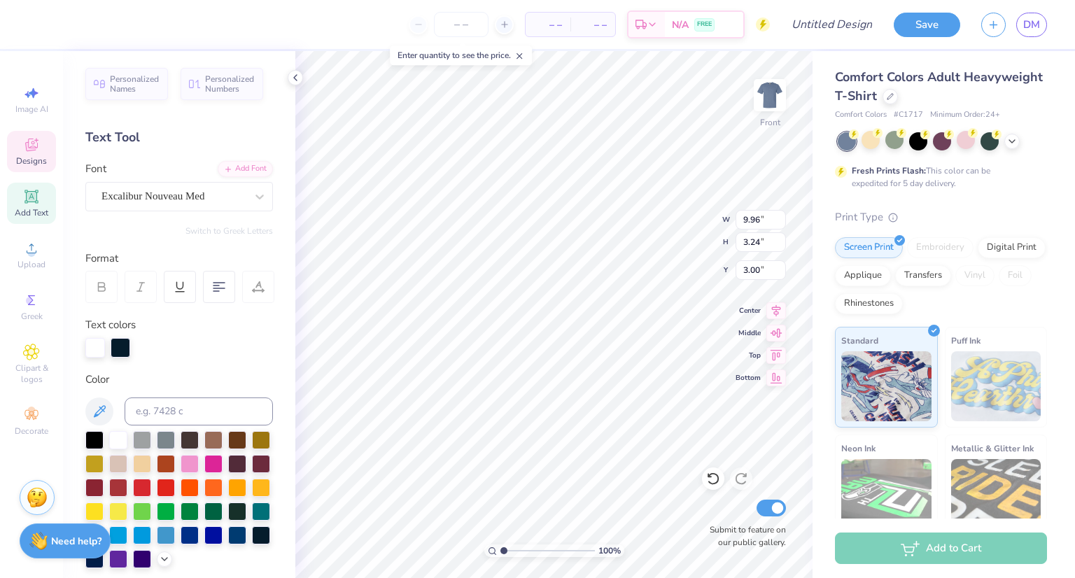
scroll to position [11, 1]
type textarea "Pi KAPPA ALPHA"
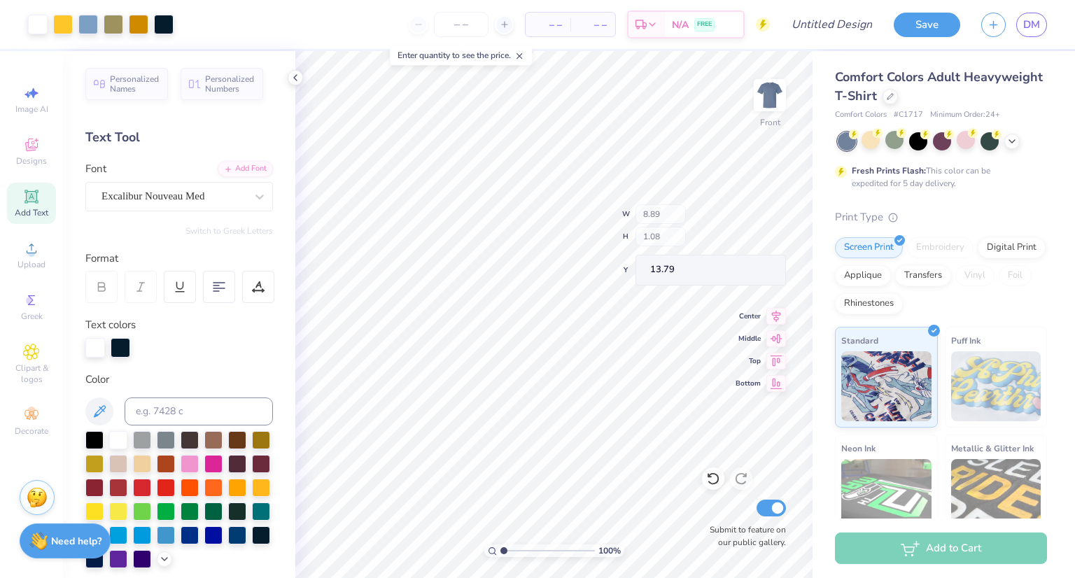
type input "8.89"
type input "1.08"
type input "13.79"
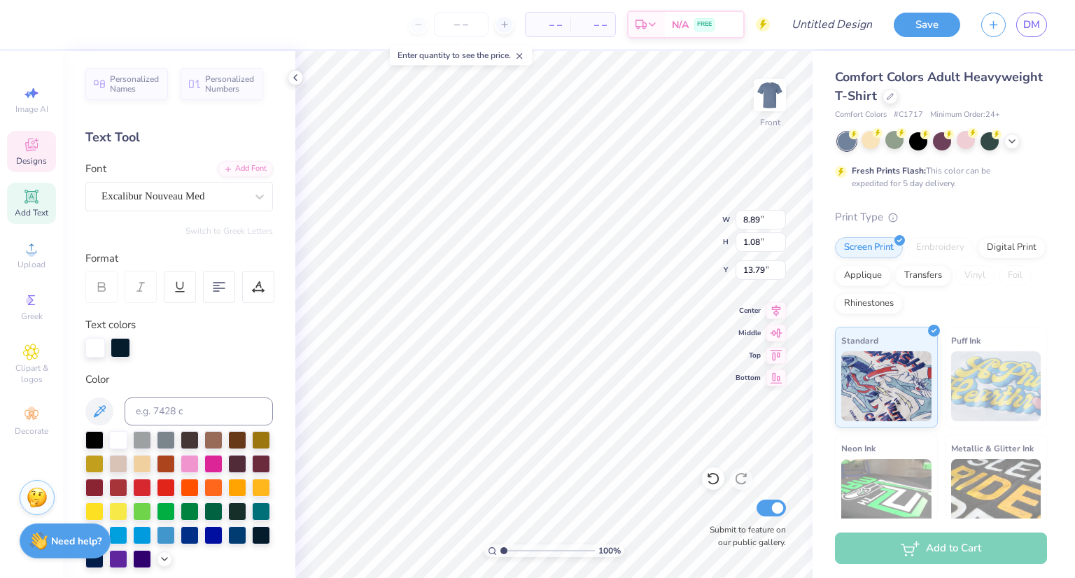
scroll to position [11, 2]
type textarea "F"
type textarea "[PERSON_NAME]"
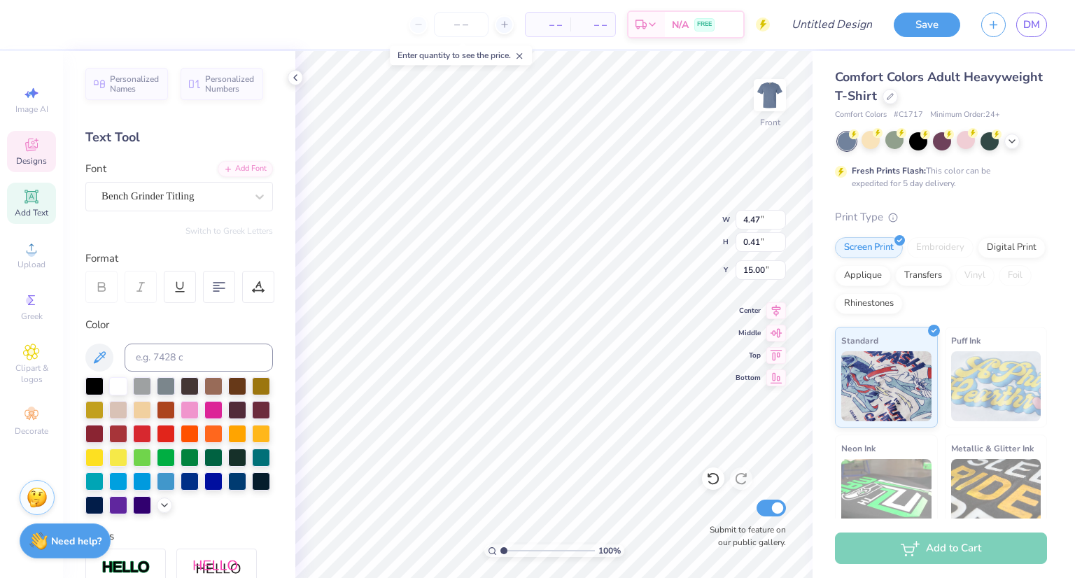
type input "4.47"
type input "0.41"
type input "15.00"
type textarea "F A L L 2 0 2 5"
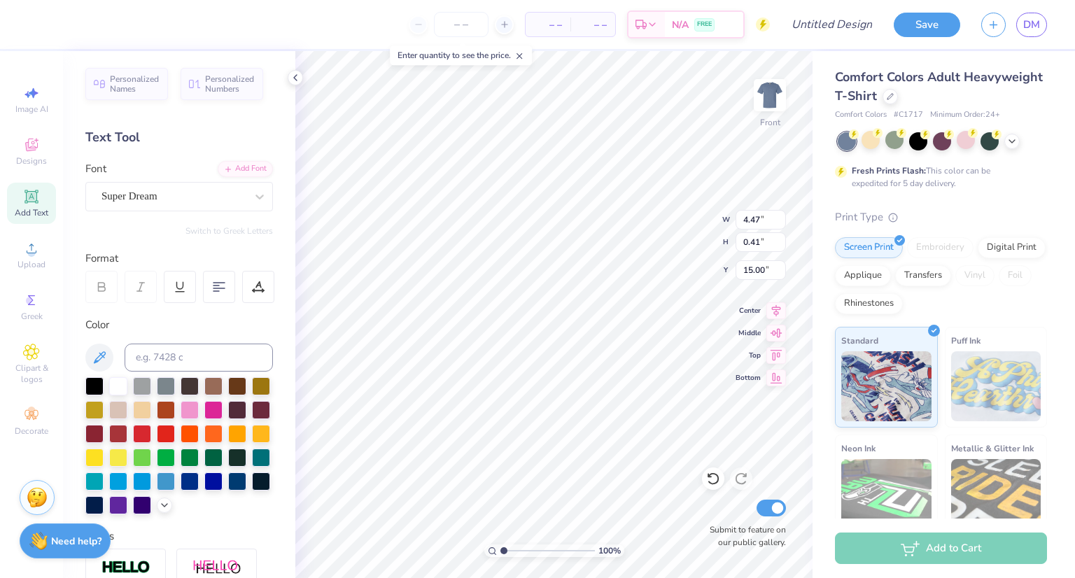
type input "5.69"
type input "1.65"
type input "12.93"
click at [27, 146] on icon at bounding box center [31, 146] width 11 height 9
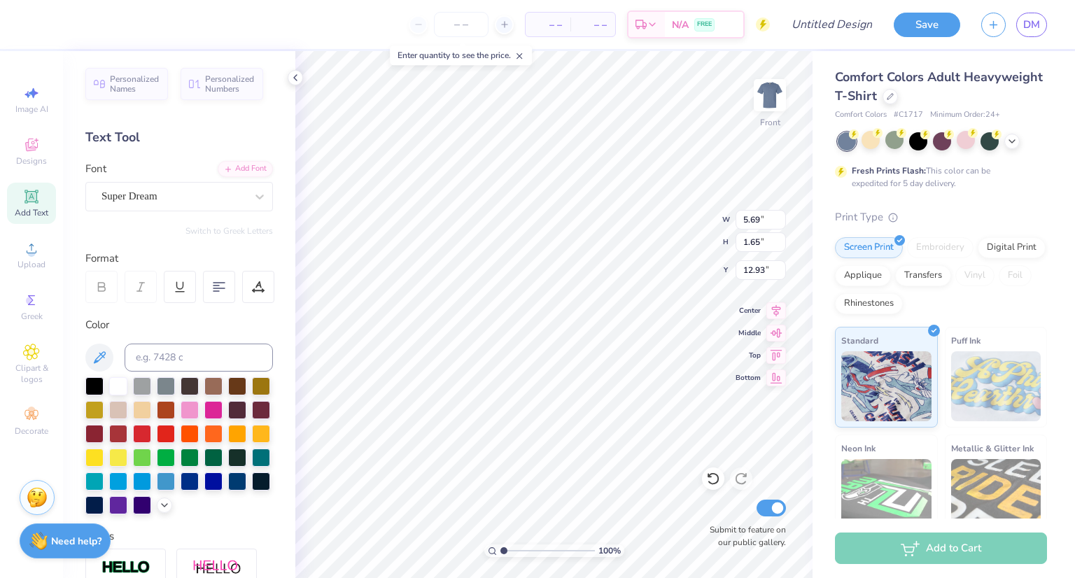
click at [39, 207] on span "Add Text" at bounding box center [32, 212] width 34 height 11
type input "18.77"
type textarea "T"
